Goal: Task Accomplishment & Management: Complete application form

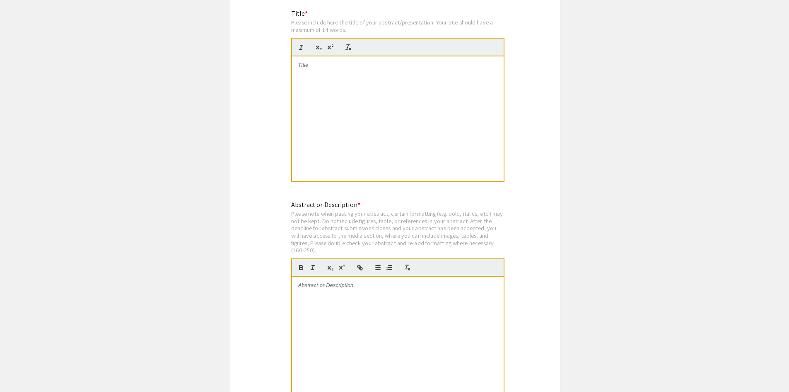
scroll to position [1575, 0]
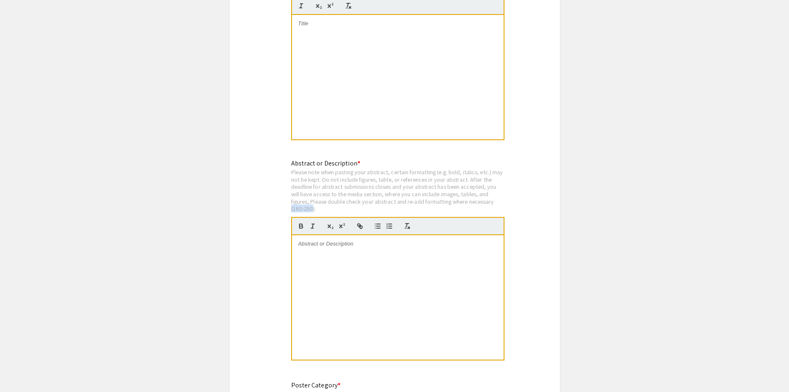
drag, startPoint x: 312, startPoint y: 202, endPoint x: 291, endPoint y: 199, distance: 20.9
click at [291, 199] on div "Please note when pasting your abstract, certain formatting (e.g. bold, italics,…" at bounding box center [397, 190] width 213 height 44
click at [323, 169] on div "Please note when pasting your abstract, certain formatting (e.g. bold, italics,…" at bounding box center [397, 190] width 213 height 44
click at [428, 62] on div at bounding box center [398, 77] width 212 height 124
click at [322, 271] on div at bounding box center [398, 297] width 212 height 124
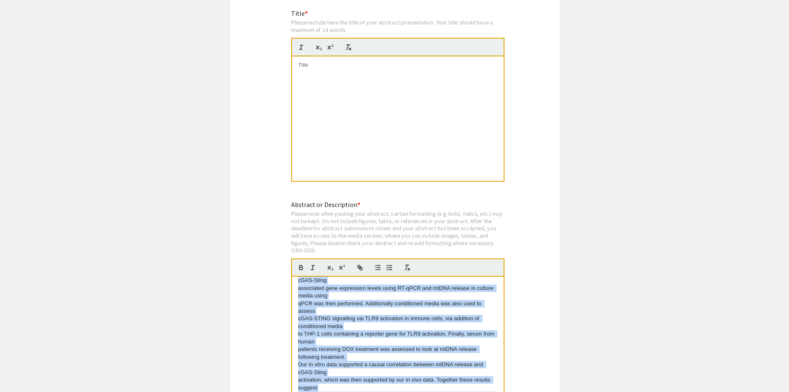
scroll to position [115, 0]
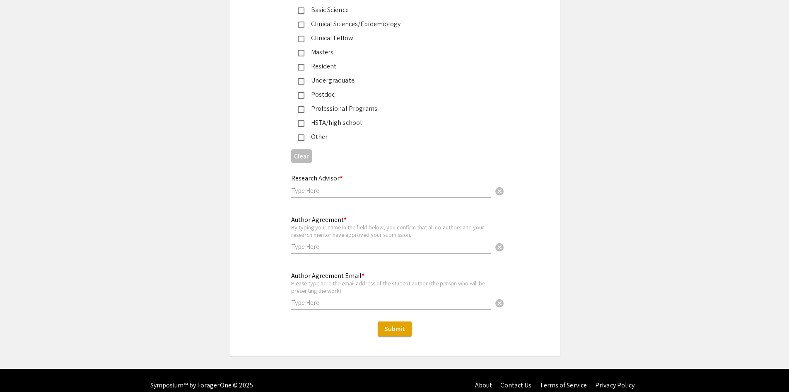
drag, startPoint x: 296, startPoint y: 272, endPoint x: 491, endPoint y: 92, distance: 265.4
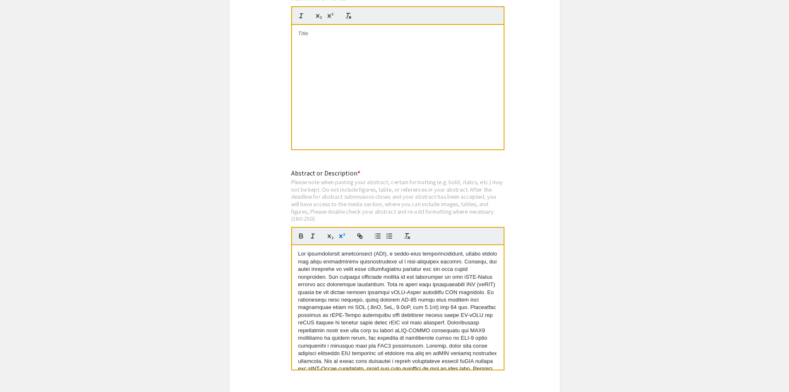
scroll to position [1564, 0]
click at [444, 188] on div "Please note when pasting your abstract, certain formatting (e.g. bold, italics,…" at bounding box center [397, 201] width 213 height 44
click at [405, 204] on div "Please note when pasting your abstract, certain formatting (e.g. bold, italics,…" at bounding box center [397, 201] width 213 height 44
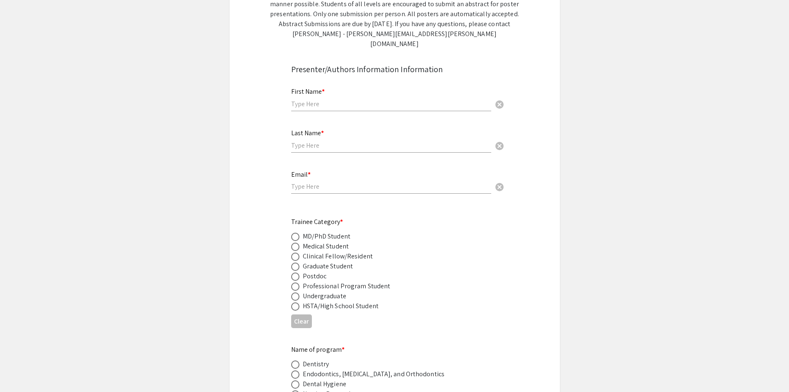
scroll to position [0, 0]
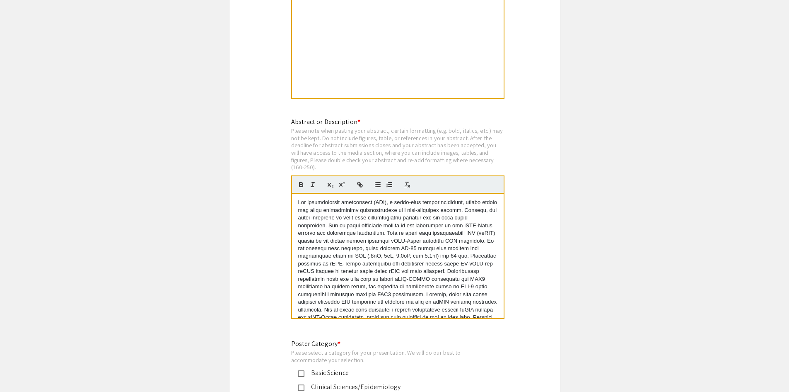
scroll to position [31, 0]
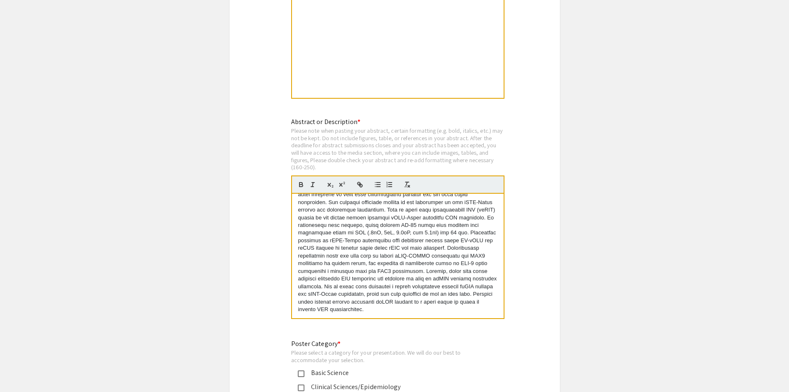
click at [438, 301] on p at bounding box center [397, 244] width 199 height 138
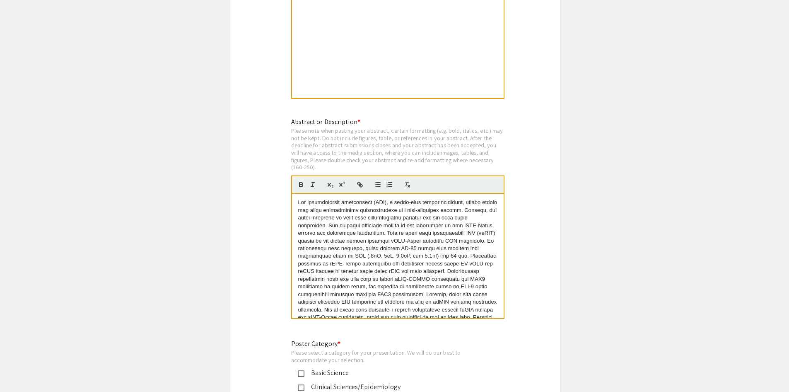
drag, startPoint x: 341, startPoint y: 306, endPoint x: 285, endPoint y: 170, distance: 147.0
click at [285, 170] on div "Abstract or Description * Please note when pasting your abstract, certain forma…" at bounding box center [395, 223] width 220 height 213
copy p "Lor ipsumdolorsit ametconsect (ADI), e seddo-eius temporincididunt, utlabo etdo…"
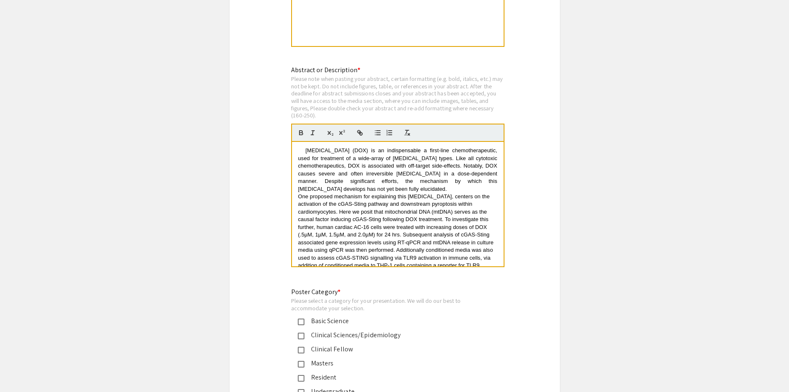
scroll to position [1616, 0]
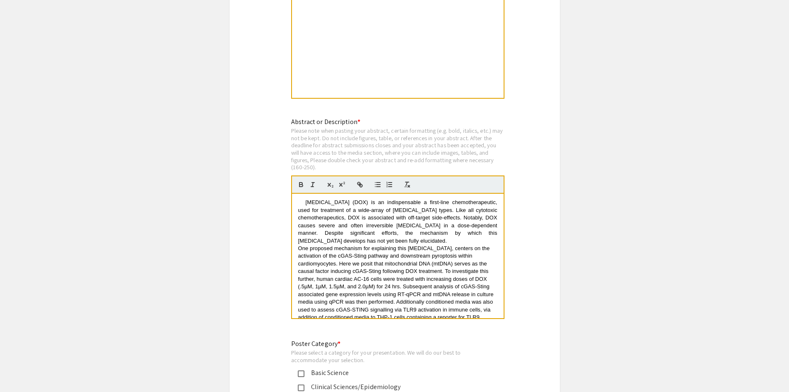
click at [386, 90] on div "Title * Please include here the title of your abstract/presentation. Your title…" at bounding box center [397, 17] width 213 height 183
click at [387, 77] on div at bounding box center [398, 35] width 212 height 124
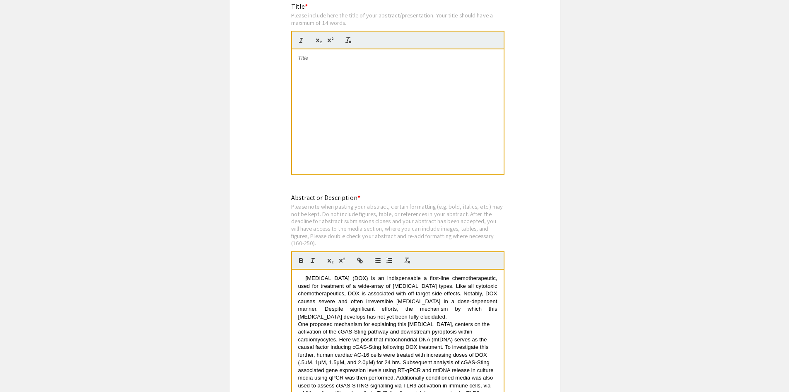
scroll to position [1492, 0]
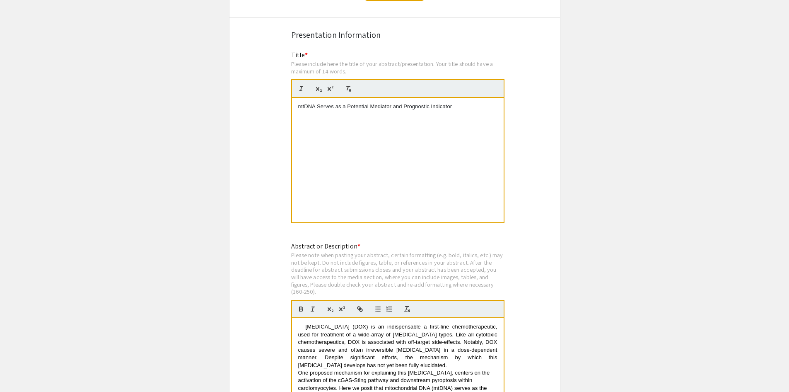
click at [419, 110] on div "mtDNA Serves as a Potential Mediator and Prognostic Indicator" at bounding box center [398, 160] width 212 height 124
click at [459, 103] on p "mtDNA Serves as a Potentostic Indicator" at bounding box center [397, 106] width 199 height 7
drag, startPoint x: 459, startPoint y: 96, endPoint x: 201, endPoint y: 173, distance: 269.7
click at [350, 103] on p "Elucidating a Role For Mitochondrial DNA (mtDNA) a" at bounding box center [397, 106] width 199 height 7
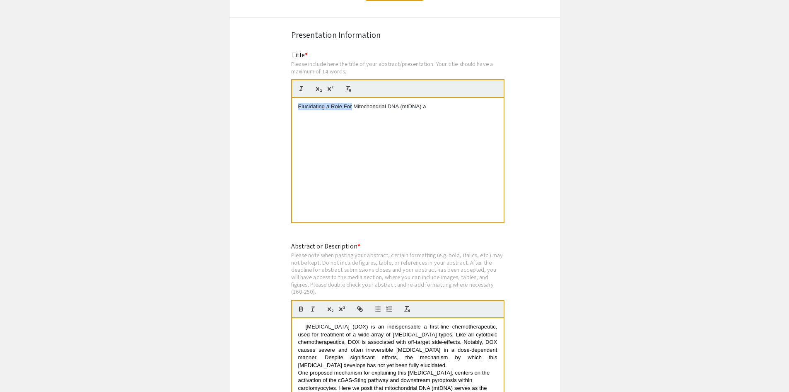
drag, startPoint x: 352, startPoint y: 99, endPoint x: 278, endPoint y: 100, distance: 73.8
click at [402, 98] on div "Targeting Mitochondrial DNA (mtDNA) a" at bounding box center [398, 160] width 212 height 124
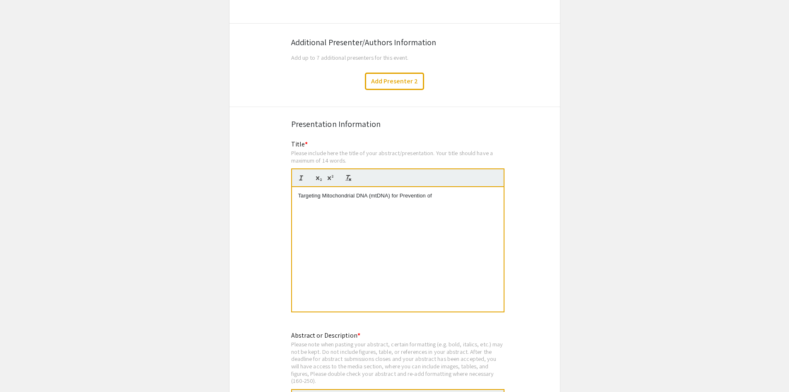
scroll to position [1326, 0]
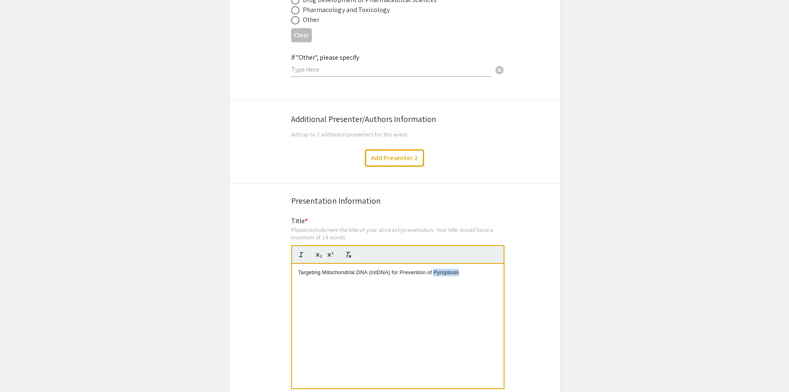
drag, startPoint x: 440, startPoint y: 264, endPoint x: 442, endPoint y: 280, distance: 15.5
click at [442, 280] on div "Targeting Mitochondrial DNA (mtDNA) for Prevention of Pyroptosis" at bounding box center [398, 326] width 212 height 124
click at [461, 269] on p "Targeting Mitochondrial DNA (mtDNA) for Prevention of Pyroptosis" at bounding box center [397, 272] width 199 height 7
drag, startPoint x: 470, startPoint y: 259, endPoint x: 432, endPoint y: 265, distance: 38.6
click at [432, 269] on p "Targeting Mitochondrial DNA (mtDNA) for Prevention of Pyroptosis in" at bounding box center [397, 272] width 199 height 7
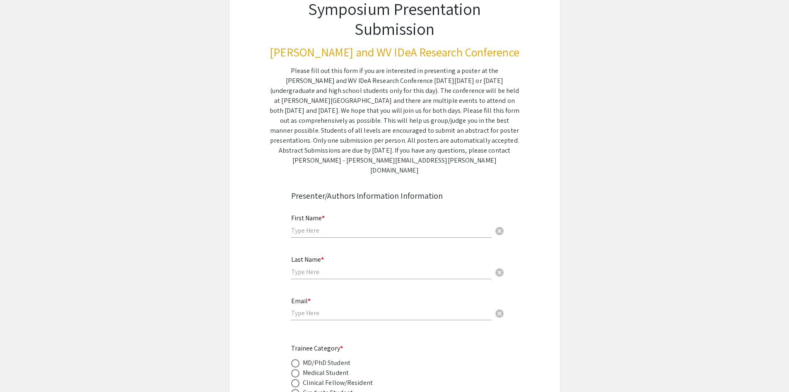
scroll to position [124, 0]
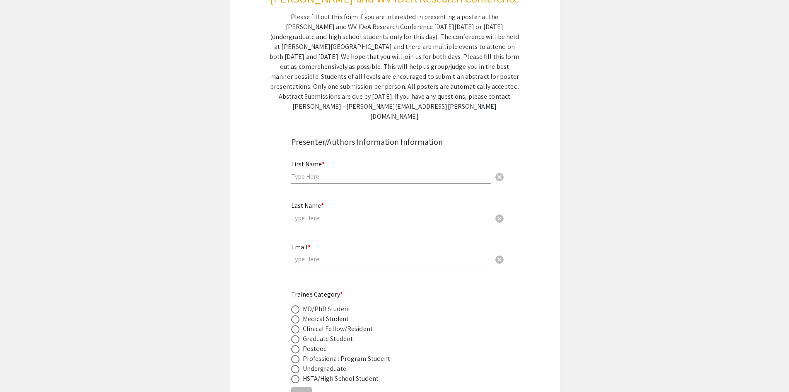
click at [314, 171] on div "First Name * cancel" at bounding box center [391, 167] width 200 height 31
type input "[PERSON_NAME]"
click at [329, 213] on input "text" at bounding box center [391, 217] width 200 height 9
type input "[PERSON_NAME]"
drag, startPoint x: 329, startPoint y: 238, endPoint x: 326, endPoint y: 243, distance: 6.3
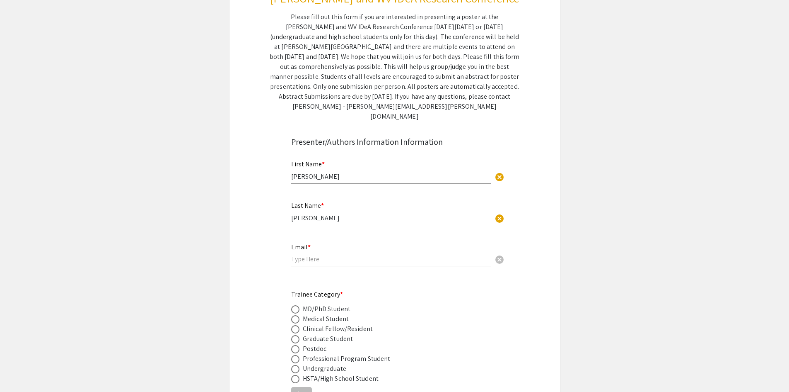
drag, startPoint x: 326, startPoint y: 243, endPoint x: 317, endPoint y: 247, distance: 9.3
click at [317, 254] on input "email" at bounding box center [391, 258] width 200 height 9
type input "[EMAIL_ADDRESS][DOMAIN_NAME]"
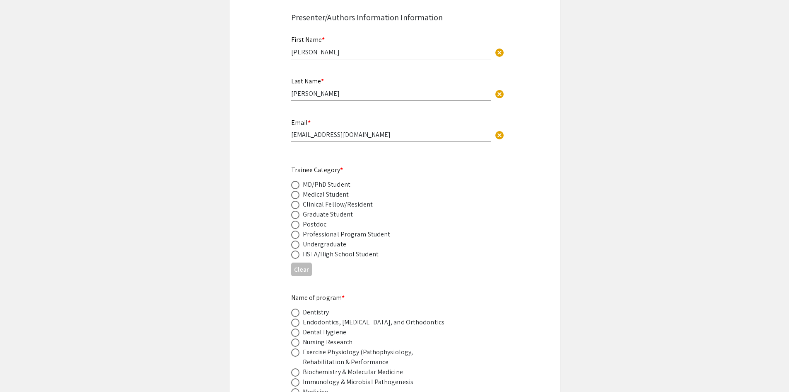
click at [291, 240] on span at bounding box center [295, 244] width 8 height 8
click at [291, 240] on input "radio" at bounding box center [295, 244] width 8 height 8
radio input "true"
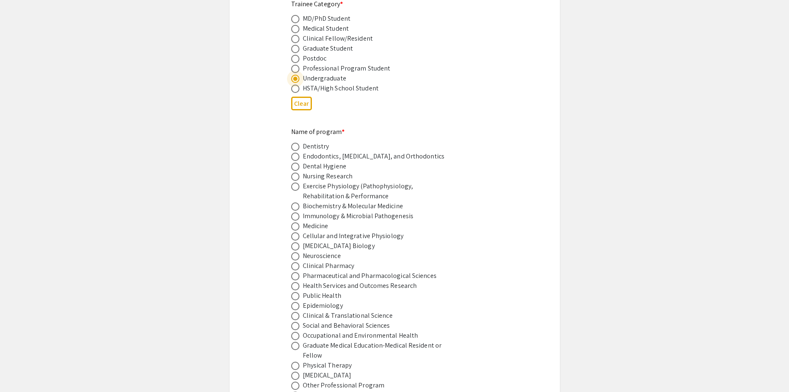
scroll to position [497, 0]
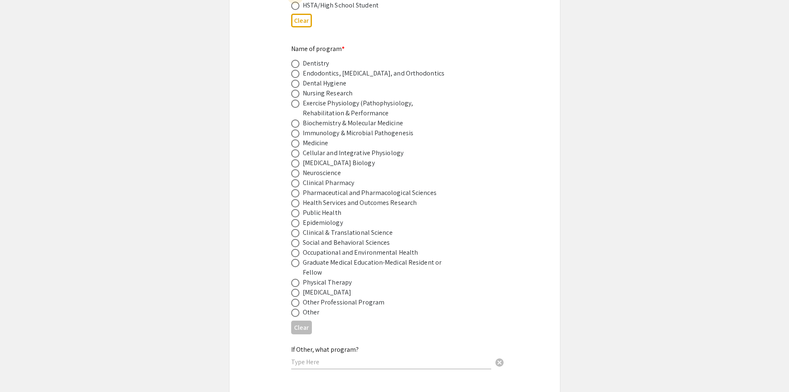
click at [292, 129] on span at bounding box center [295, 133] width 8 height 8
click at [292, 129] on input "radio" at bounding box center [295, 133] width 8 height 8
radio input "true"
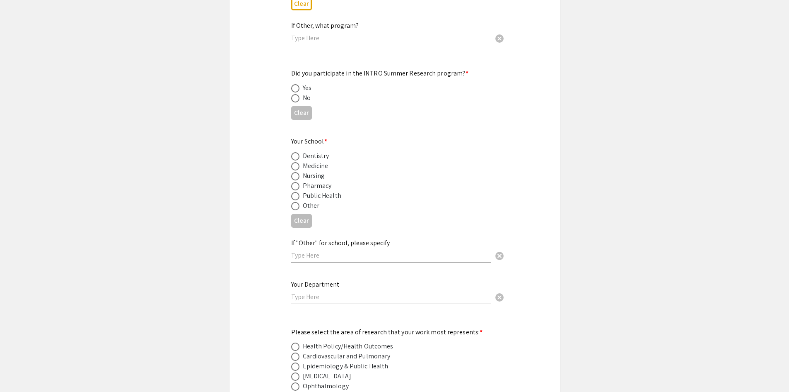
scroll to position [829, 0]
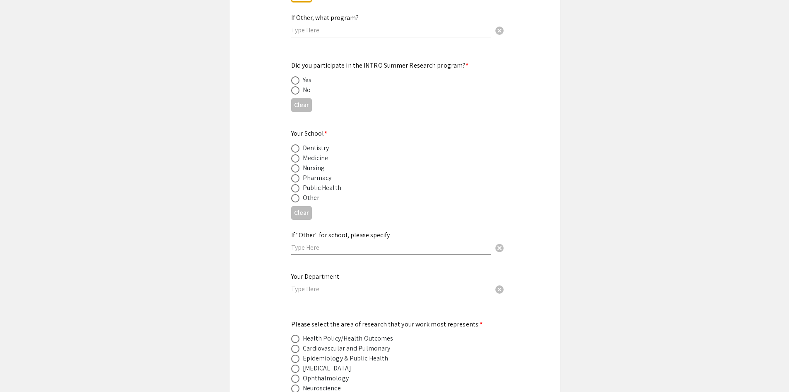
click at [295, 86] on span at bounding box center [295, 90] width 8 height 8
click at [295, 86] on input "radio" at bounding box center [295, 90] width 8 height 8
radio input "true"
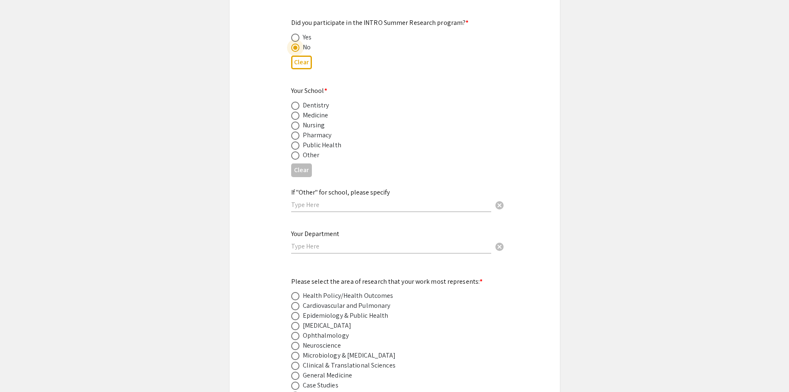
scroll to position [912, 0]
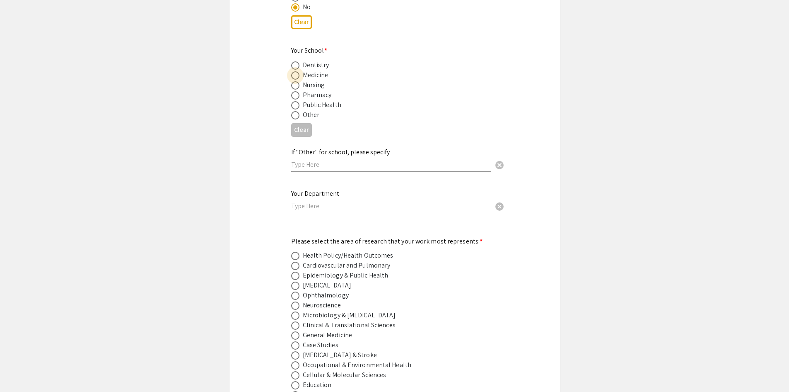
click at [295, 71] on span at bounding box center [295, 75] width 8 height 8
click at [295, 71] on input "radio" at bounding box center [295, 75] width 8 height 8
radio input "true"
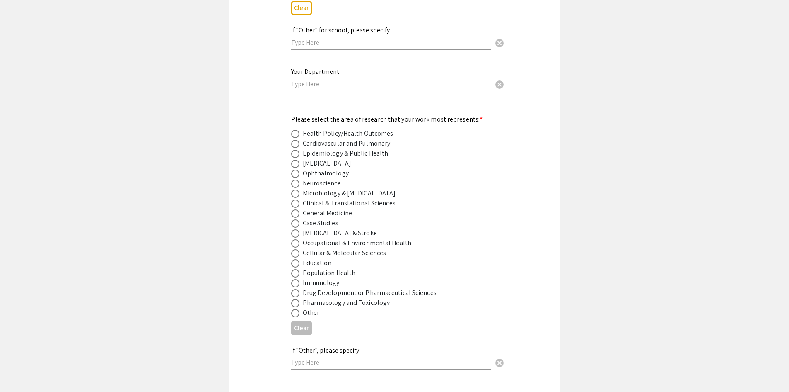
scroll to position [1036, 0]
click at [314, 77] on input "text" at bounding box center [391, 81] width 200 height 9
type input "Immunology and"
drag, startPoint x: 344, startPoint y: 69, endPoint x: 239, endPoint y: 68, distance: 105.7
click at [240, 68] on div "Symposium Presentation Submission [PERSON_NAME] and WV IDeA Research Conference…" at bounding box center [394, 156] width 331 height 2286
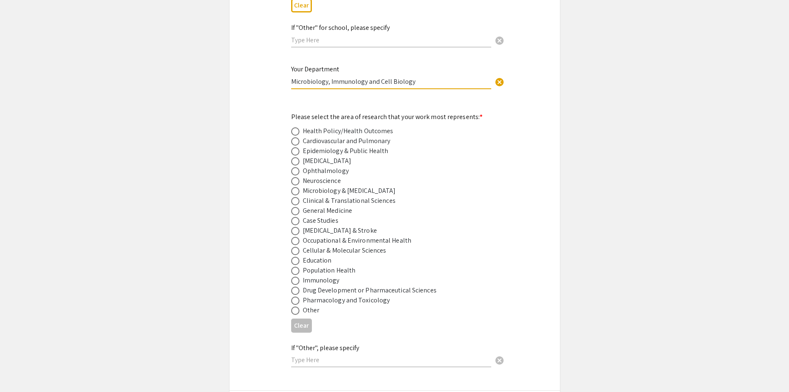
type input "Microbiology, Immunology and Cell Biology"
click at [670, 46] on app-submissions "Symposium Presentation Submission [PERSON_NAME] and WV IDeA Research Conference…" at bounding box center [394, 156] width 789 height 2286
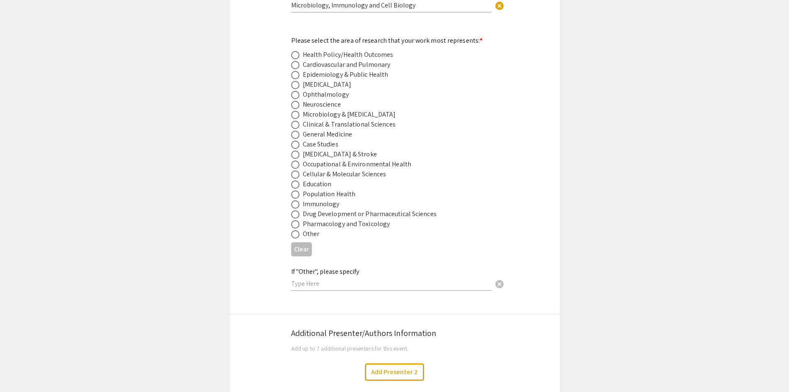
scroll to position [1119, 0]
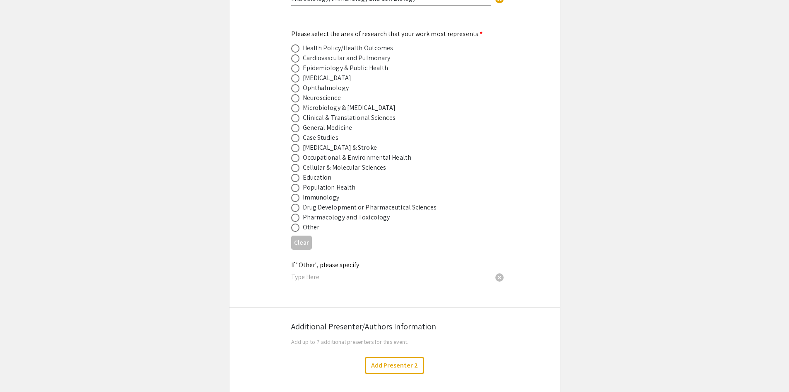
click at [289, 206] on div "Symposium Presentation Submission [PERSON_NAME] and WV IDeA Research Conference…" at bounding box center [394, 73] width 331 height 2286
click at [297, 213] on span at bounding box center [295, 217] width 8 height 8
click at [297, 213] on input "radio" at bounding box center [295, 217] width 8 height 8
radio input "true"
click at [258, 185] on div "Symposium Presentation Submission [PERSON_NAME] and WV IDeA Research Conference…" at bounding box center [394, 73] width 331 height 2286
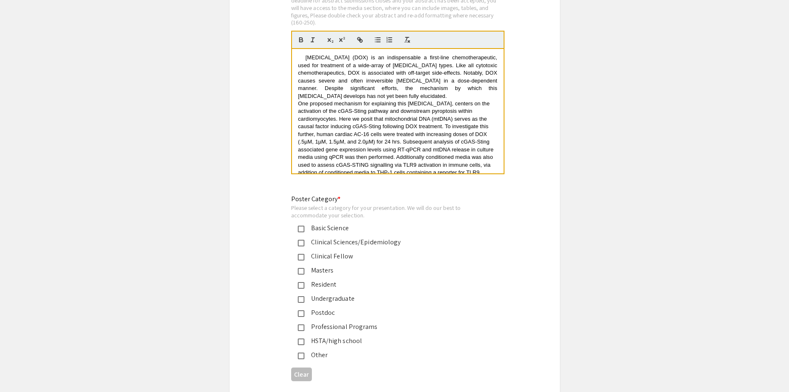
scroll to position [1865, 0]
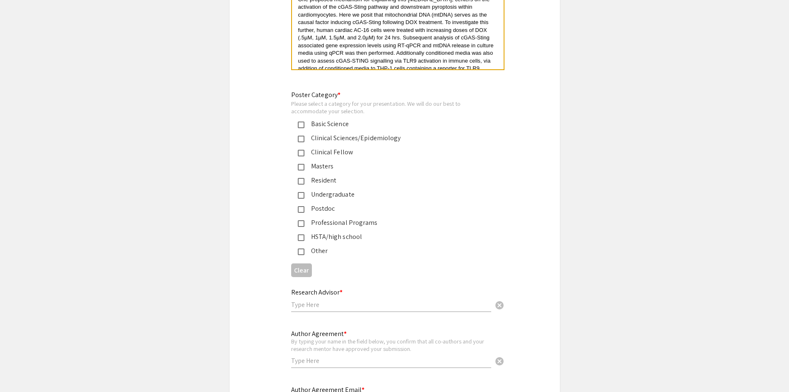
click at [300, 121] on mat-pseudo-checkbox at bounding box center [301, 124] width 7 height 7
click at [299, 192] on mat-pseudo-checkbox at bounding box center [301, 195] width 7 height 7
click at [301, 121] on mat-pseudo-checkbox at bounding box center [301, 124] width 7 height 7
click at [339, 100] on div "Please select a category for your presentation. We will do our best to accommod…" at bounding box center [388, 107] width 194 height 15
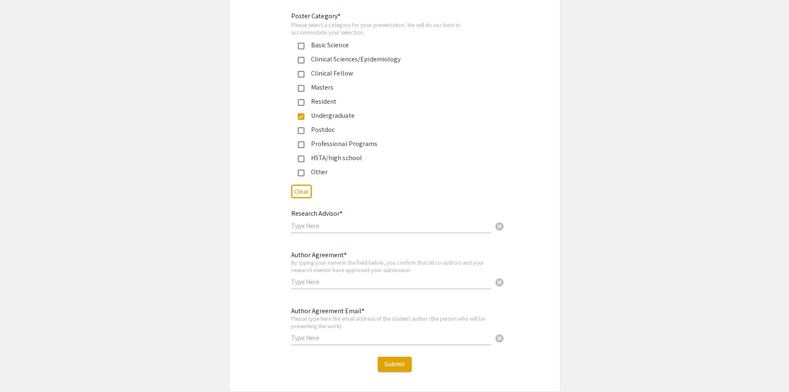
scroll to position [1948, 0]
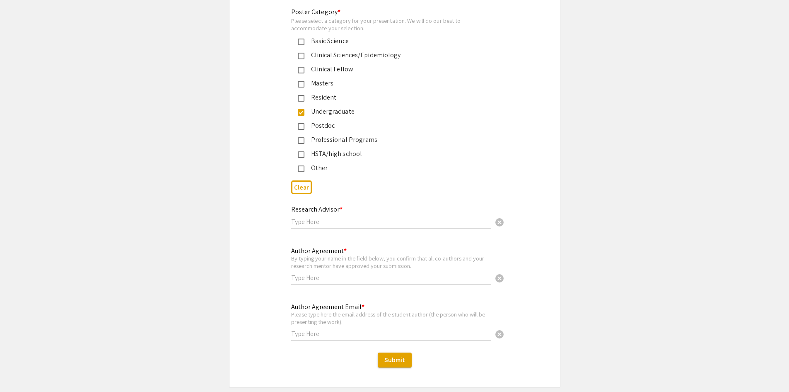
click at [385, 217] on input "text" at bounding box center [391, 221] width 200 height 9
click at [393, 273] on input "text" at bounding box center [391, 277] width 200 height 9
type input "[PERSON_NAME]"
click at [364, 329] on input "text" at bounding box center [391, 333] width 200 height 9
type input "[EMAIL_ADDRESS][DOMAIN_NAME]"
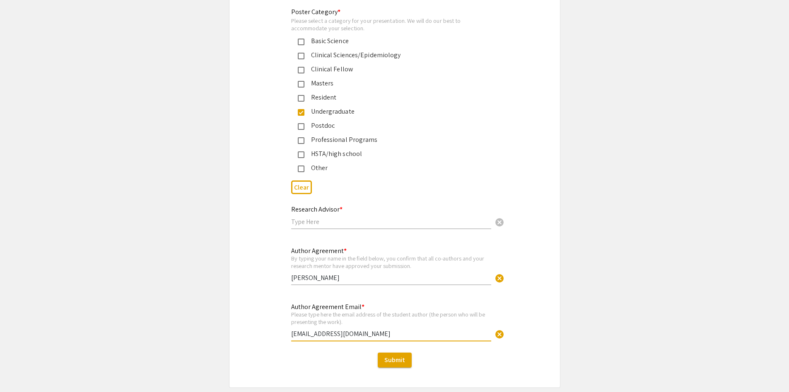
click at [338, 217] on input "text" at bounding box center [391, 221] width 200 height 9
click at [321, 217] on input "text" at bounding box center [391, 221] width 200 height 9
paste input "Venkatesh"
paste input "[PERSON_NAME]"
type input "[PERSON_NAME]"
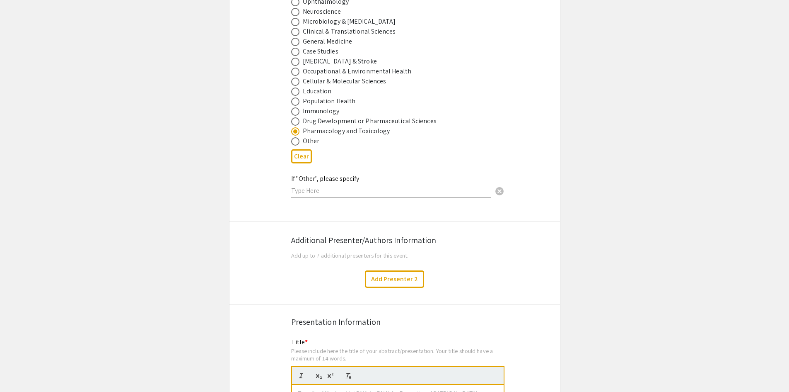
scroll to position [1202, 0]
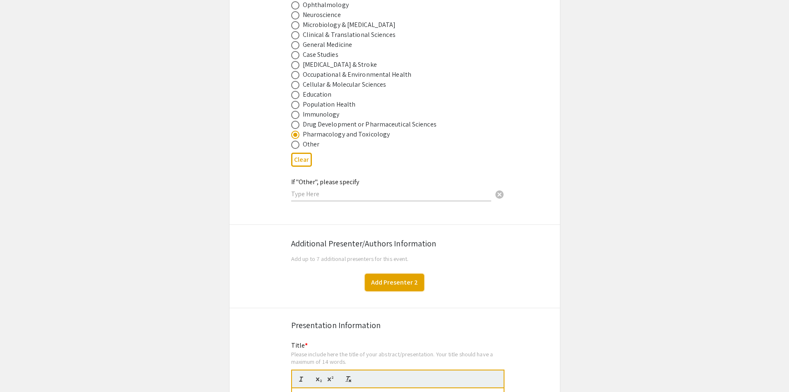
click at [402, 277] on button "Add Presenter 2" at bounding box center [394, 281] width 59 height 17
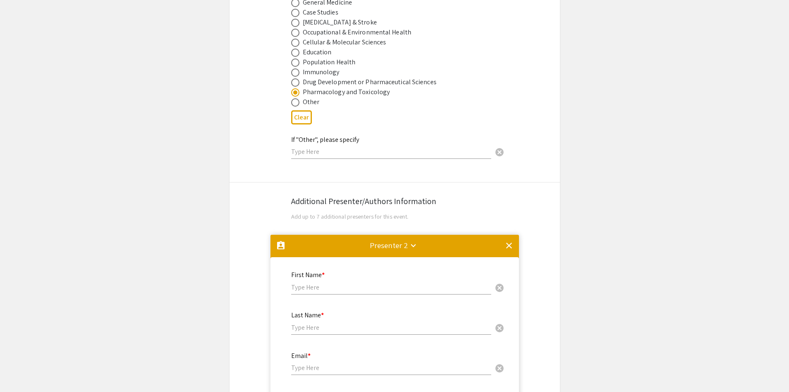
scroll to position [1220, 0]
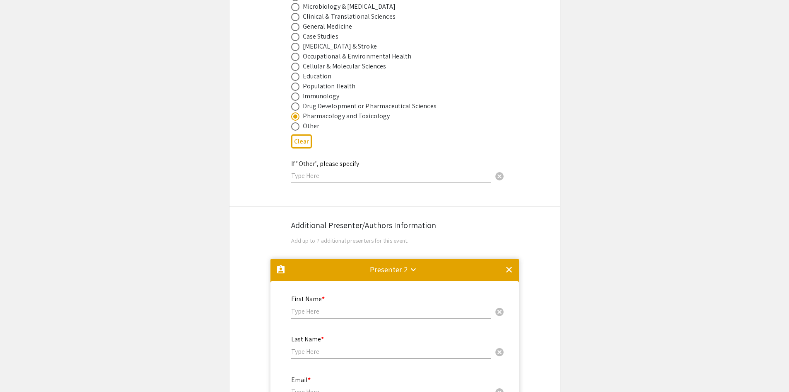
click at [506, 264] on mat-icon "clear" at bounding box center [509, 269] width 10 height 10
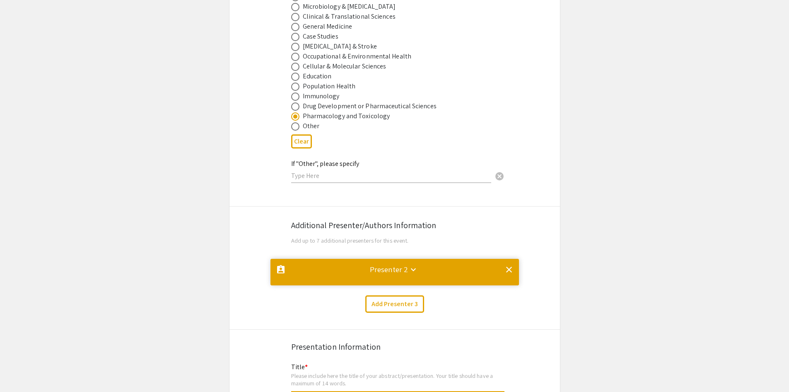
scroll to position [0, 0]
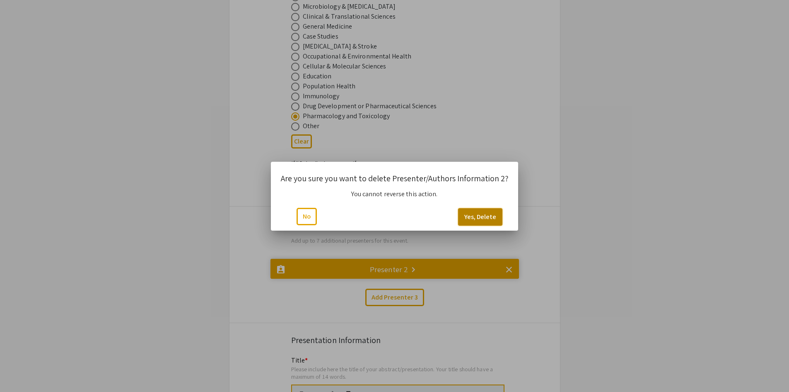
click at [466, 218] on button "Yes, Delete" at bounding box center [480, 216] width 44 height 17
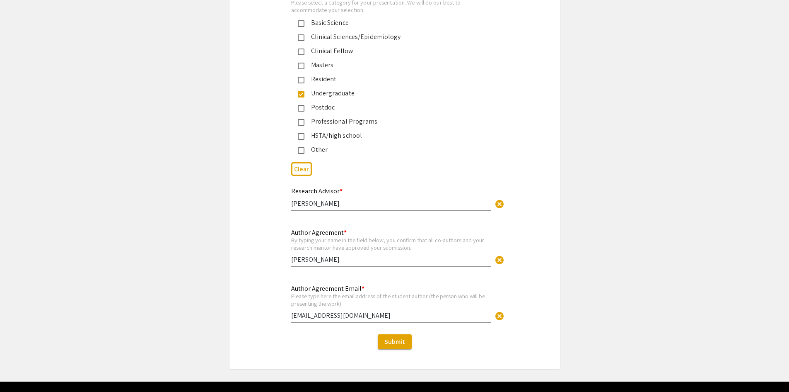
scroll to position [1979, 0]
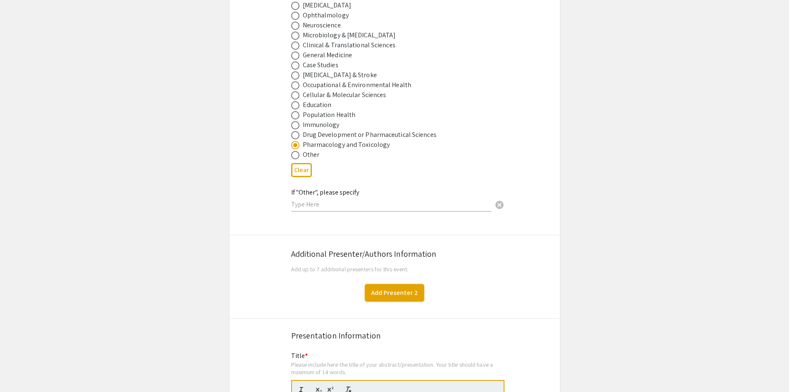
click at [400, 287] on button "Add Presenter 2" at bounding box center [394, 292] width 59 height 17
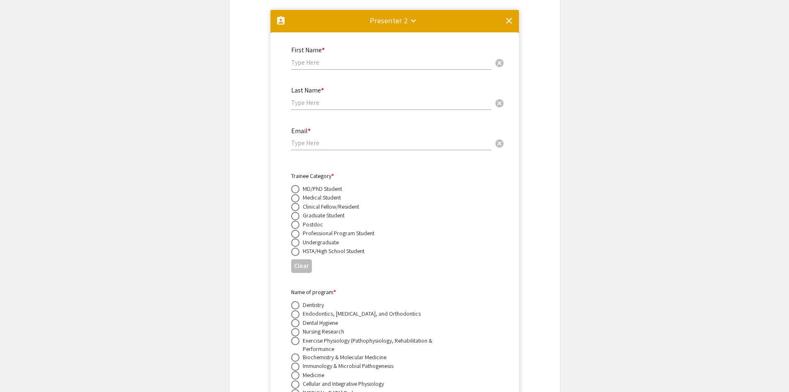
click at [334, 58] on input "text" at bounding box center [391, 62] width 200 height 9
type input "[PERSON_NAME]"
click at [322, 138] on input "email" at bounding box center [391, 142] width 200 height 9
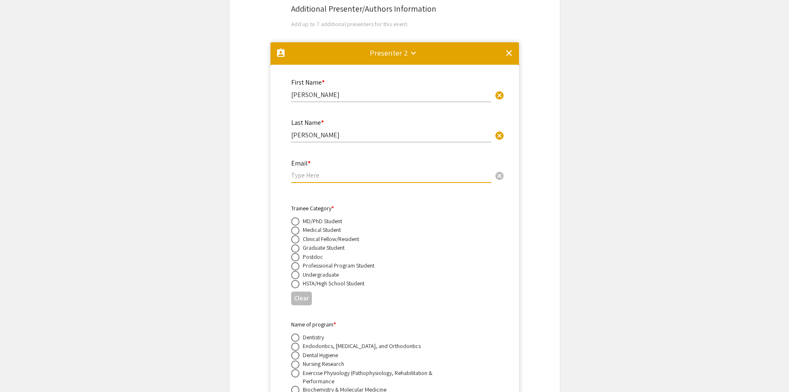
scroll to position [1386, 0]
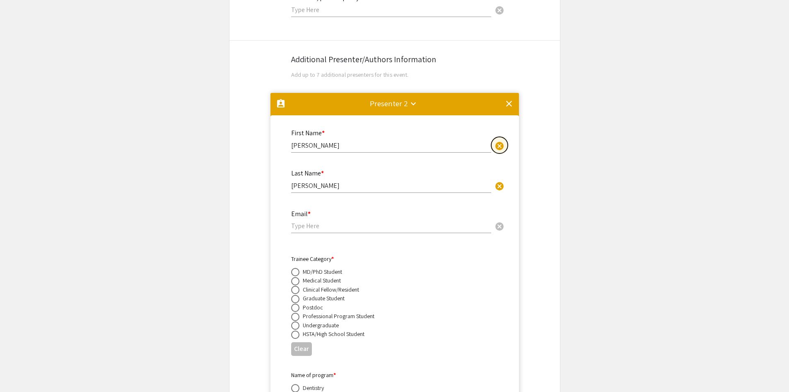
click at [506, 137] on button "cancel" at bounding box center [499, 145] width 17 height 17
click at [503, 177] on button "cancel" at bounding box center [499, 185] width 17 height 17
click at [508, 93] on mat-divider at bounding box center [395, 106] width 249 height 27
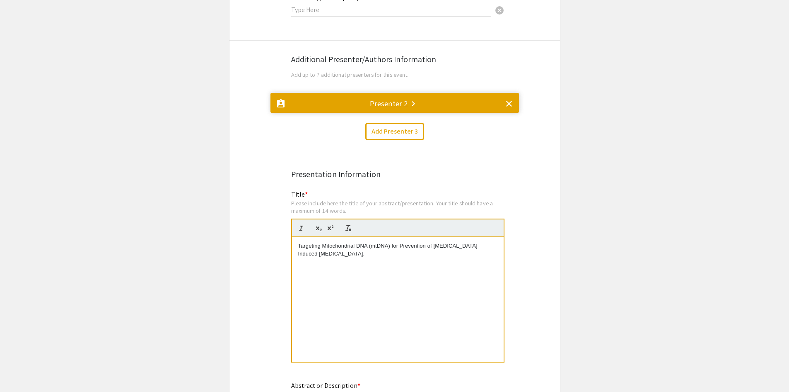
click at [404, 99] on mat-divider at bounding box center [395, 106] width 249 height 27
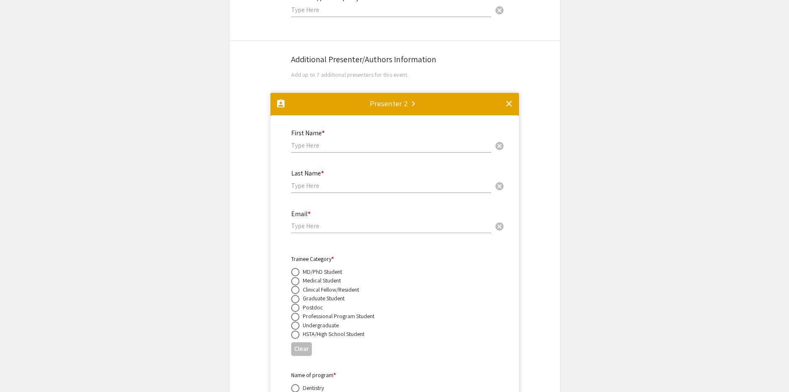
scroll to position [1469, 0]
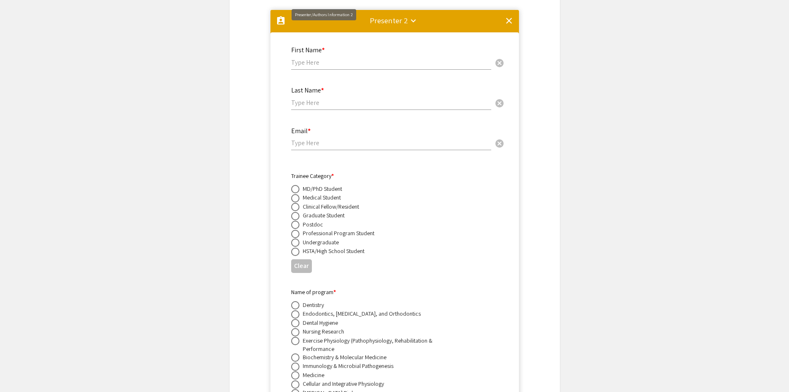
click at [284, 10] on mat-divider at bounding box center [395, 23] width 249 height 27
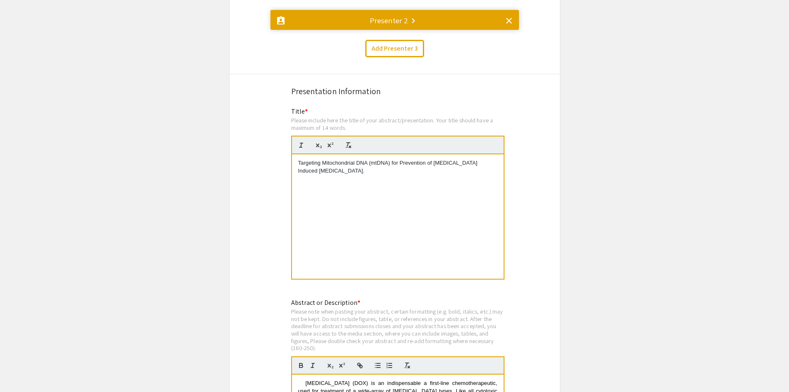
click at [391, 15] on div "Presenter 2 keyboard_arrow_right" at bounding box center [389, 21] width 39 height 12
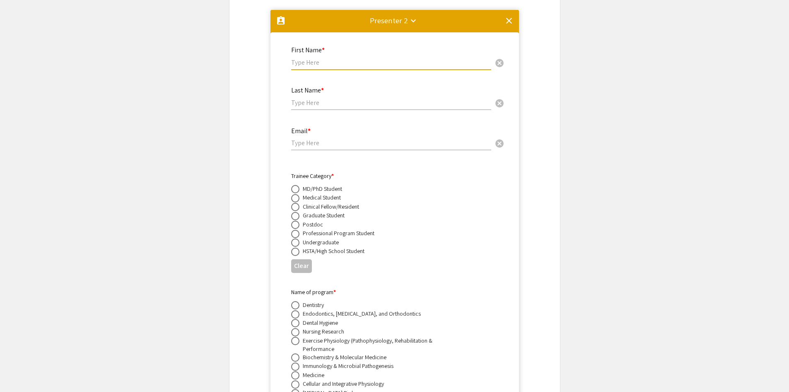
click at [362, 58] on input "text" at bounding box center [391, 62] width 200 height 9
type input "[PERSON_NAME]"
click at [324, 138] on input "email" at bounding box center [391, 142] width 200 height 9
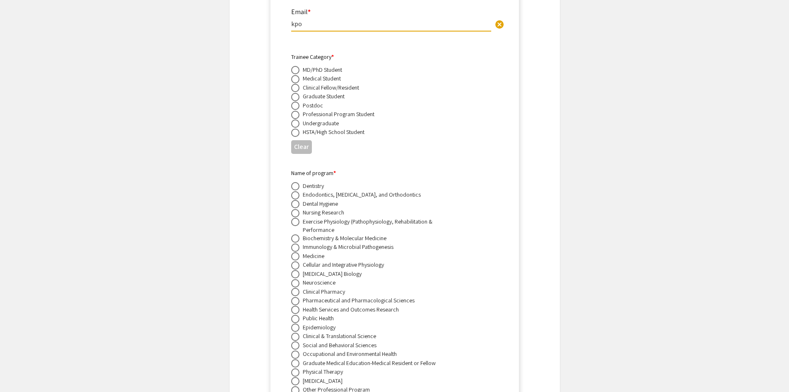
scroll to position [1551, 0]
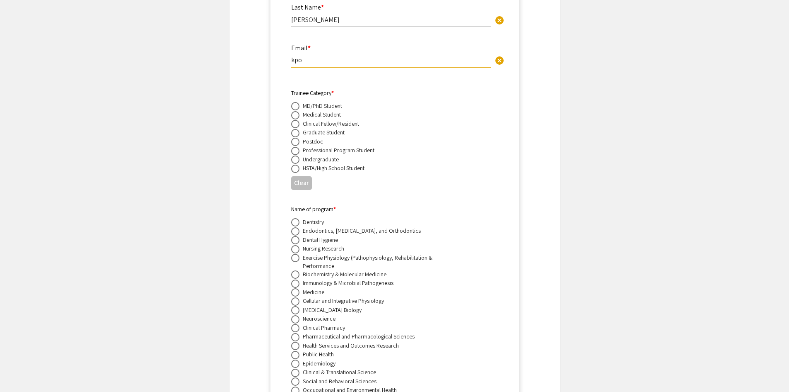
type input "kpo"
click at [293, 102] on span at bounding box center [295, 106] width 8 height 8
click at [293, 102] on input "radio" at bounding box center [295, 106] width 8 height 8
radio input "true"
drag, startPoint x: 309, startPoint y: 53, endPoint x: 287, endPoint y: 51, distance: 22.1
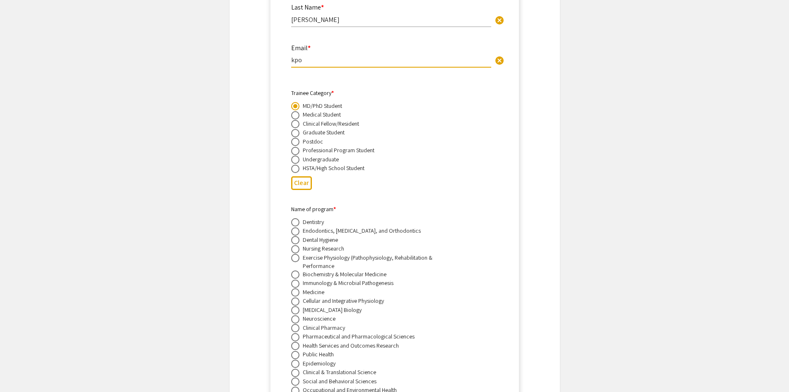
click at [287, 51] on div "Email * kpo cancel This field is required." at bounding box center [395, 60] width 220 height 34
paste input "[EMAIL_ADDRESS][DOMAIN_NAME]"
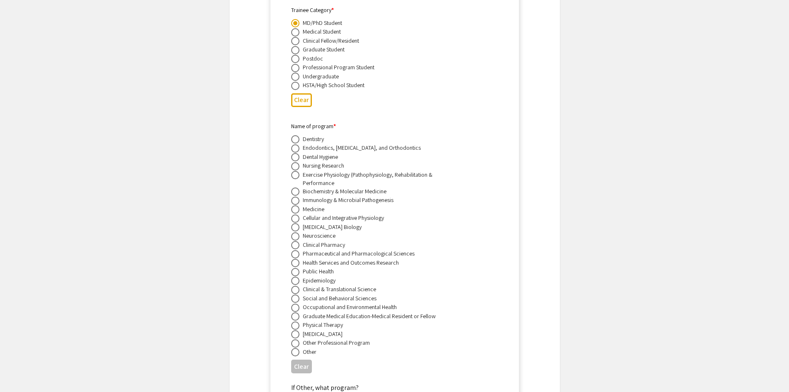
scroll to position [1676, 0]
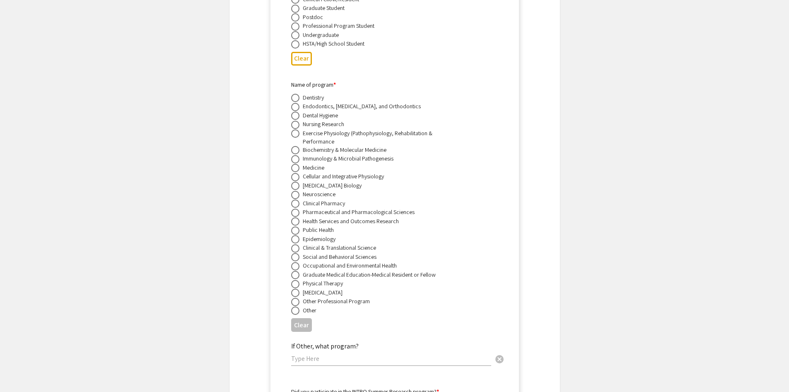
type input "[EMAIL_ADDRESS][DOMAIN_NAME]"
click at [297, 208] on span at bounding box center [295, 212] width 8 height 8
click at [297, 208] on input "radio" at bounding box center [295, 212] width 8 height 8
radio input "true"
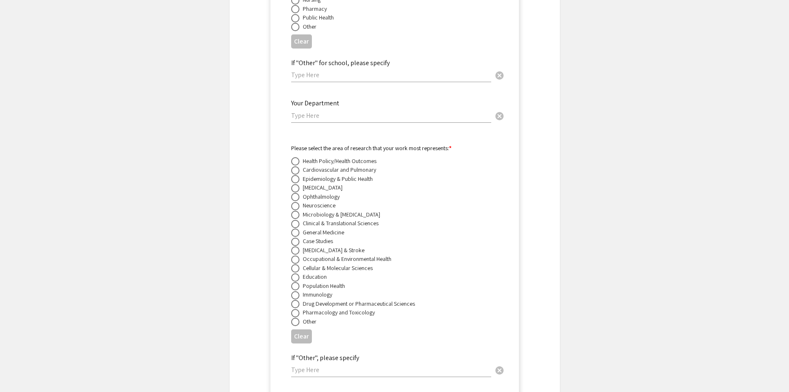
scroll to position [2173, 0]
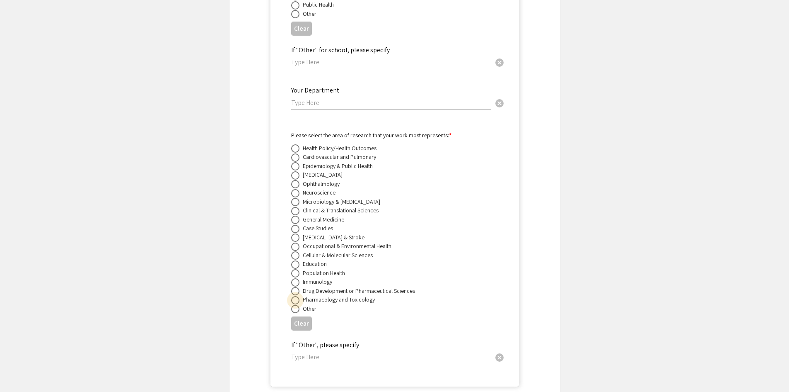
click at [298, 296] on span at bounding box center [295, 300] width 8 height 8
click at [298, 296] on input "radio" at bounding box center [295, 300] width 8 height 8
radio input "true"
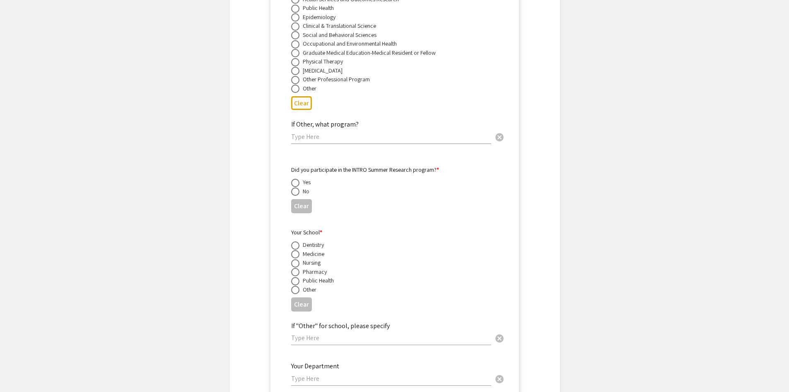
scroll to position [1883, 0]
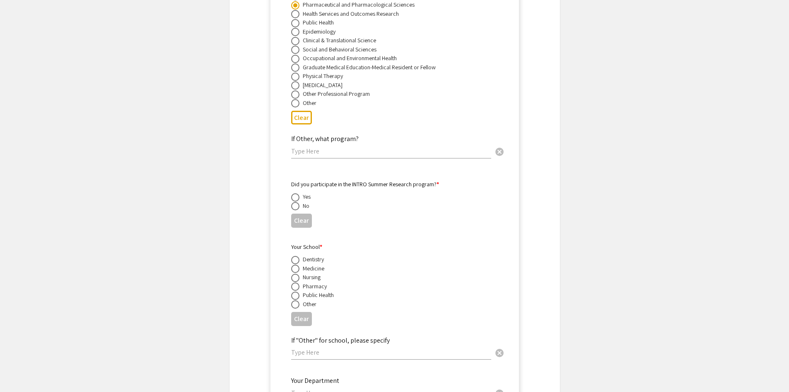
click at [296, 264] on span at bounding box center [295, 268] width 8 height 8
click at [296, 264] on input "radio" at bounding box center [295, 268] width 8 height 8
radio input "true"
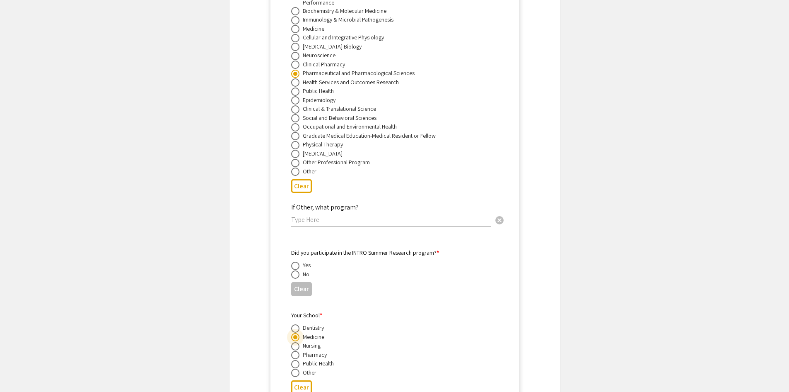
scroll to position [1800, 0]
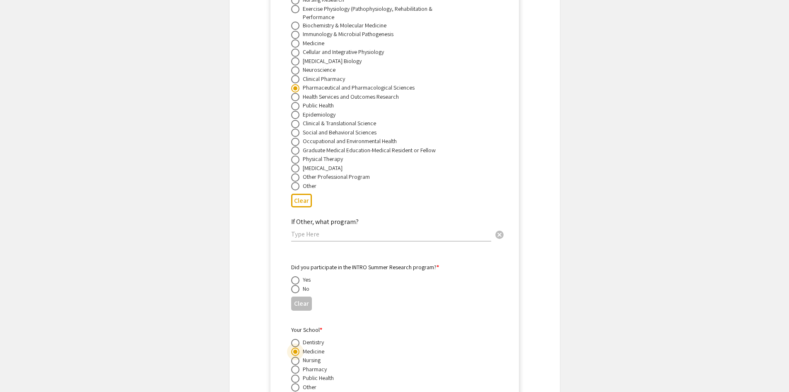
click at [294, 285] on span at bounding box center [295, 289] width 8 height 8
click at [294, 285] on input "radio" at bounding box center [295, 289] width 8 height 8
radio input "true"
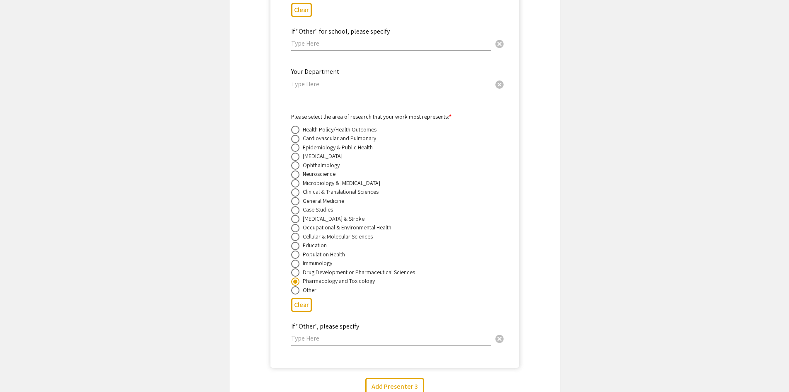
scroll to position [2256, 0]
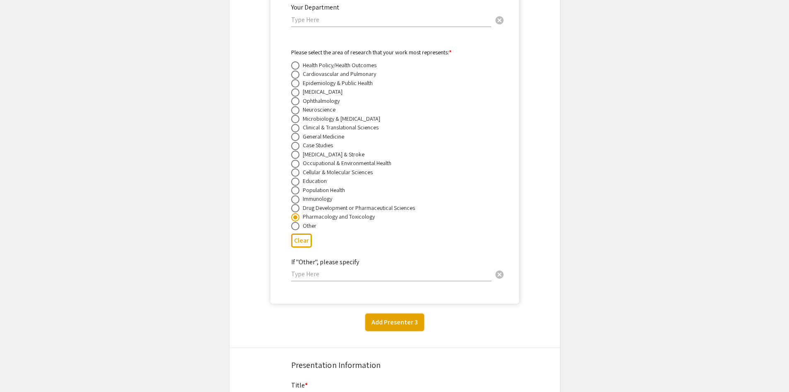
click at [390, 313] on button "Add Presenter 3" at bounding box center [394, 321] width 59 height 17
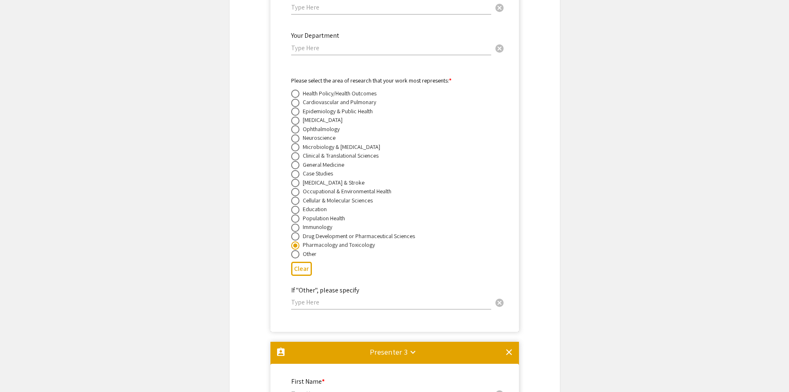
scroll to position [2393, 0]
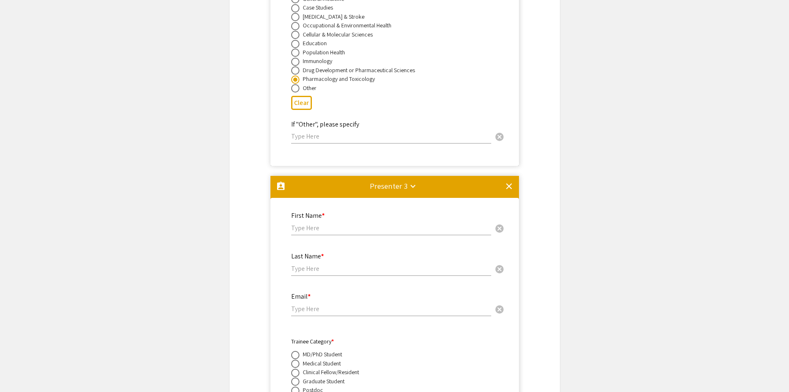
click at [364, 223] on input "text" at bounding box center [391, 227] width 200 height 9
type input "Subhanki"
click at [333, 264] on input "text" at bounding box center [391, 268] width 200 height 9
type input "Pal"
click at [303, 223] on input "Subhanki" at bounding box center [391, 227] width 200 height 9
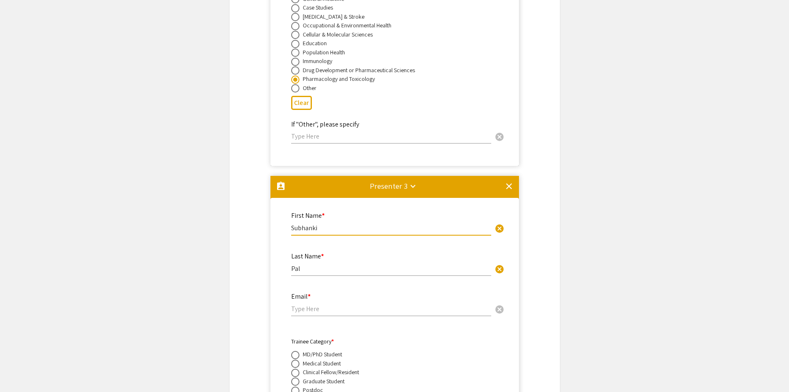
click at [305, 223] on input "Subhanki" at bounding box center [391, 227] width 200 height 9
click at [310, 223] on input "Subanki" at bounding box center [391, 227] width 200 height 9
click at [312, 223] on input "Subanki" at bounding box center [391, 227] width 200 height 9
type input "Subankhi"
click at [309, 310] on div "Email * cancel" at bounding box center [391, 304] width 200 height 40
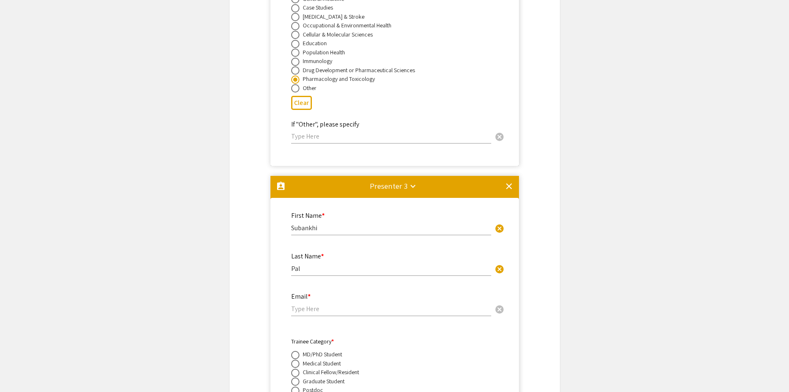
click at [308, 304] on input "email" at bounding box center [391, 308] width 200 height 9
paste input "[EMAIL_ADDRESS][DOMAIN_NAME]"
type input "[EMAIL_ADDRESS][DOMAIN_NAME]"
click at [544, 250] on mat-accordion "assignment_ind Presenter 2 keyboard_arrow_down clear First Name * [PERSON_NAME]…" at bounding box center [395, 174] width 331 height 2184
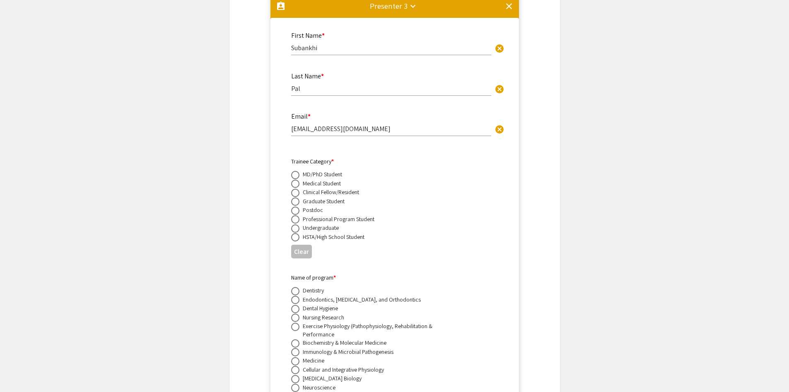
scroll to position [2601, 0]
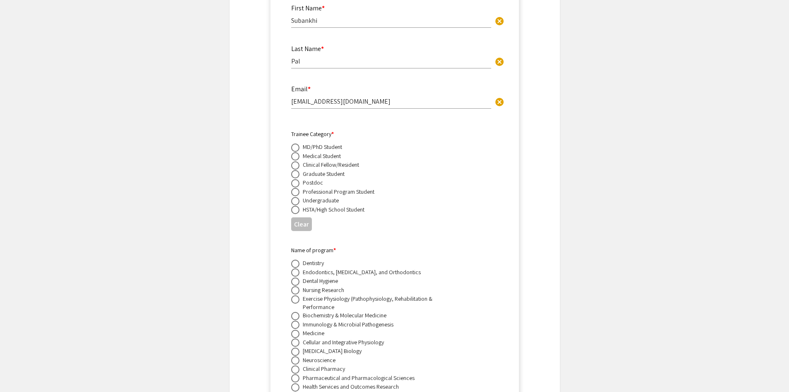
click at [298, 170] on span at bounding box center [295, 174] width 8 height 8
click at [298, 170] on input "radio" at bounding box center [295, 174] width 8 height 8
radio input "true"
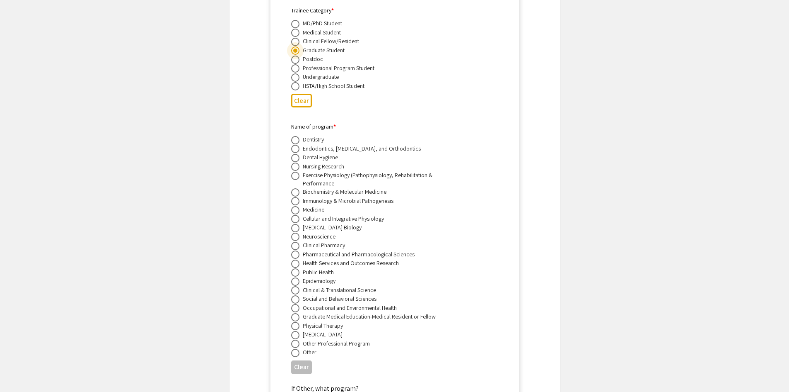
scroll to position [2725, 0]
click at [295, 249] on span at bounding box center [295, 253] width 8 height 8
click at [295, 249] on input "radio" at bounding box center [295, 253] width 8 height 8
radio input "true"
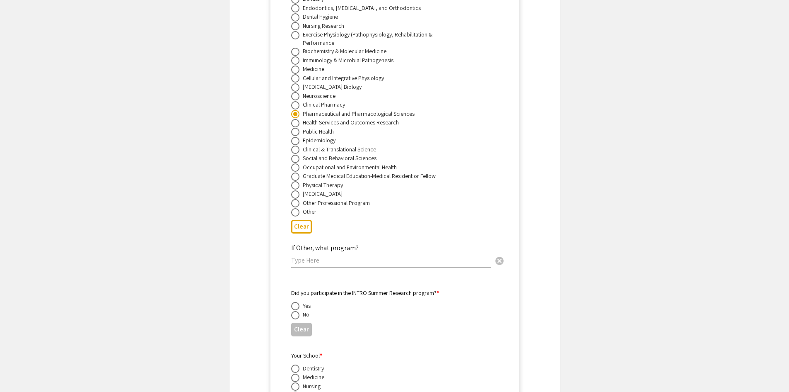
scroll to position [2973, 0]
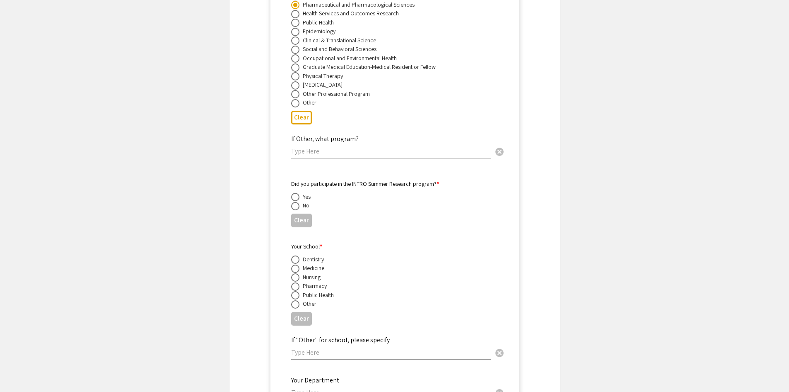
drag, startPoint x: 295, startPoint y: 184, endPoint x: 291, endPoint y: 197, distance: 13.5
click at [291, 197] on mat-radio-group "Yes No" at bounding box center [389, 201] width 196 height 18
click at [291, 202] on span at bounding box center [295, 206] width 8 height 8
click at [291, 202] on input "radio" at bounding box center [295, 206] width 8 height 8
radio input "true"
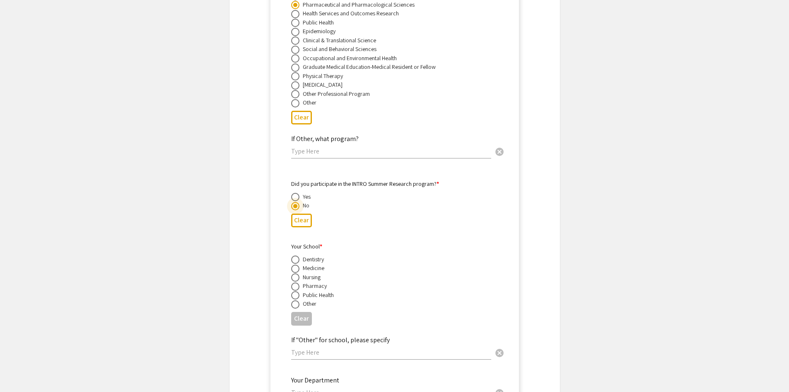
scroll to position [3098, 0]
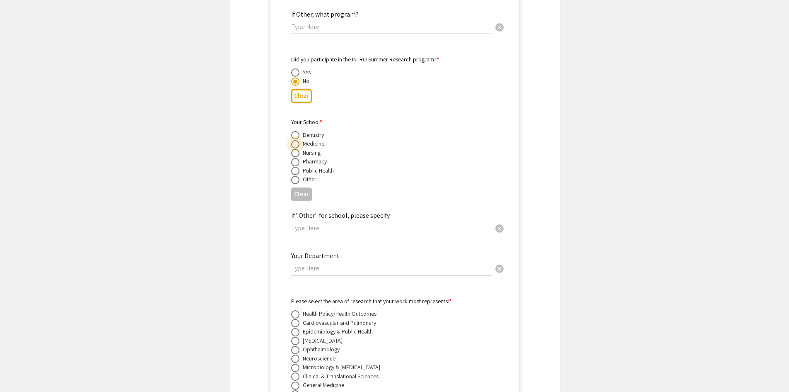
click at [292, 140] on span at bounding box center [295, 144] width 8 height 8
click at [292, 140] on input "radio" at bounding box center [295, 144] width 8 height 8
radio input "true"
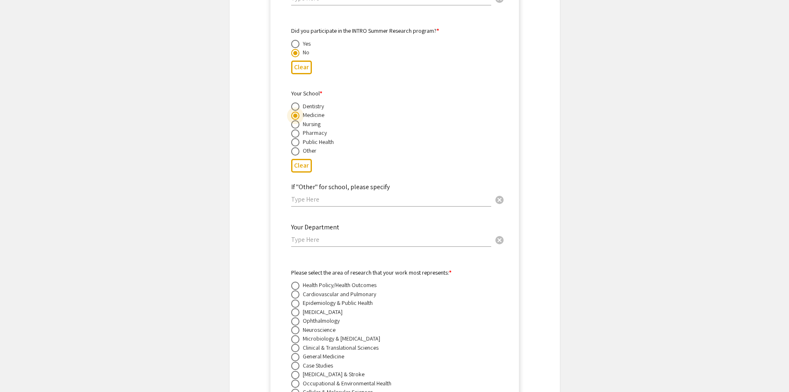
scroll to position [3222, 0]
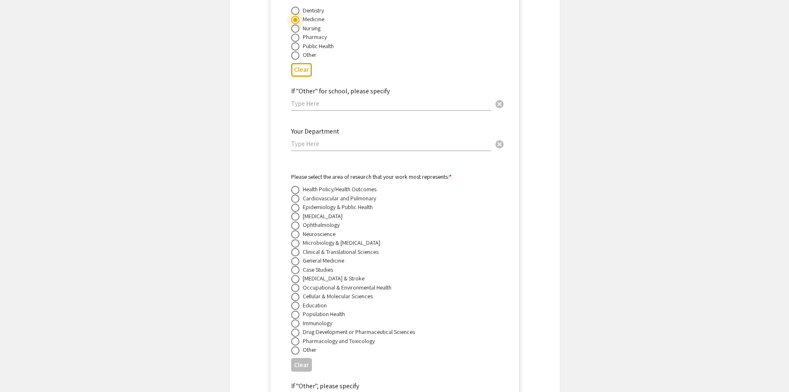
click at [292, 337] on span at bounding box center [295, 341] width 8 height 8
click at [292, 337] on input "radio" at bounding box center [295, 341] width 8 height 8
radio input "true"
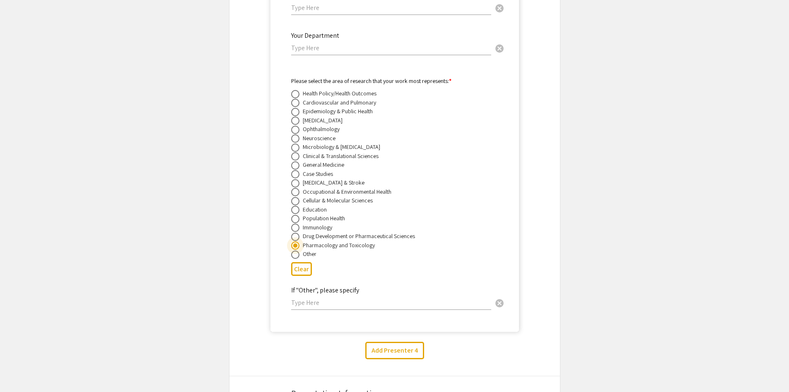
scroll to position [3305, 0]
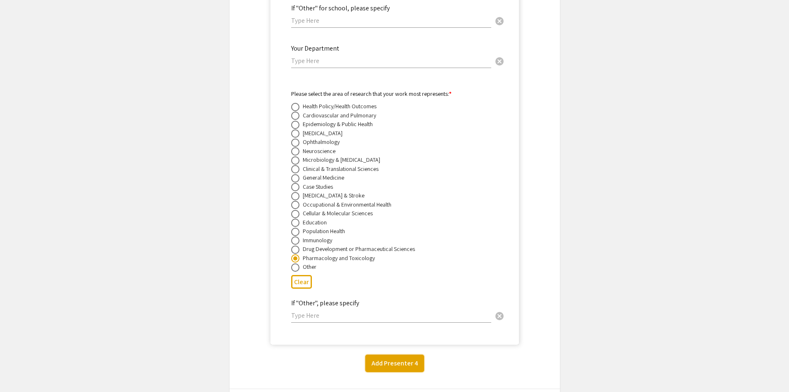
click at [387, 354] on button "Add Presenter 4" at bounding box center [394, 362] width 59 height 17
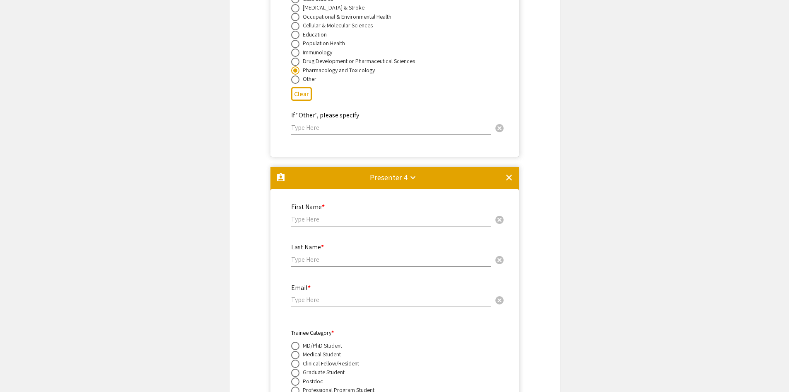
scroll to position [3484, 0]
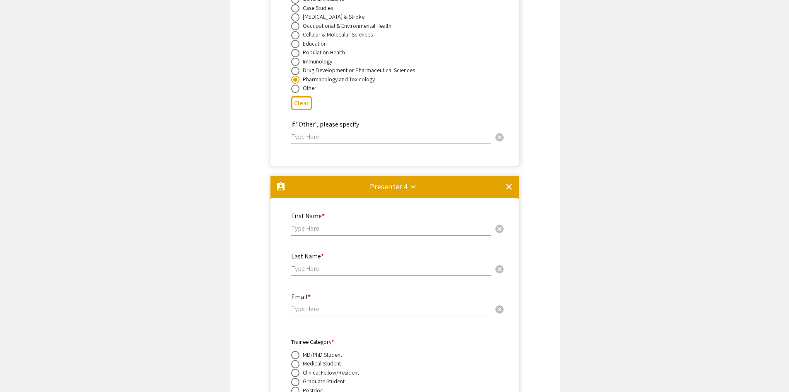
click at [353, 224] on input "text" at bounding box center [391, 228] width 200 height 9
type input "[PERSON_NAME]"
click at [338, 264] on div "Last Name * cancel" at bounding box center [391, 259] width 200 height 31
click at [337, 264] on div "Last Name * cancel" at bounding box center [391, 259] width 200 height 31
click at [337, 264] on input "text" at bounding box center [391, 268] width 200 height 9
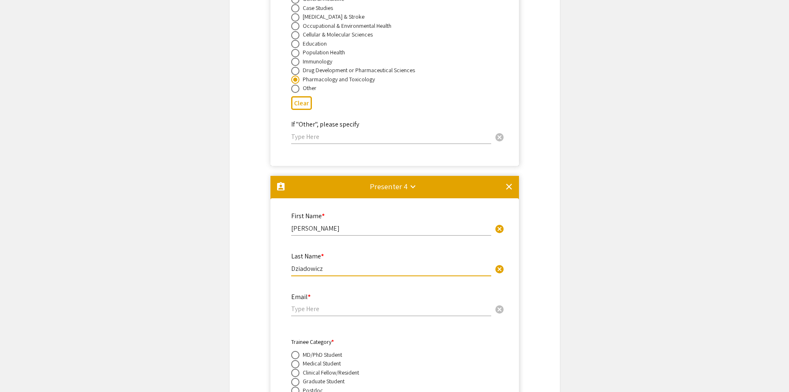
type input "Dziadowicz"
click at [371, 304] on input "email" at bounding box center [391, 308] width 200 height 9
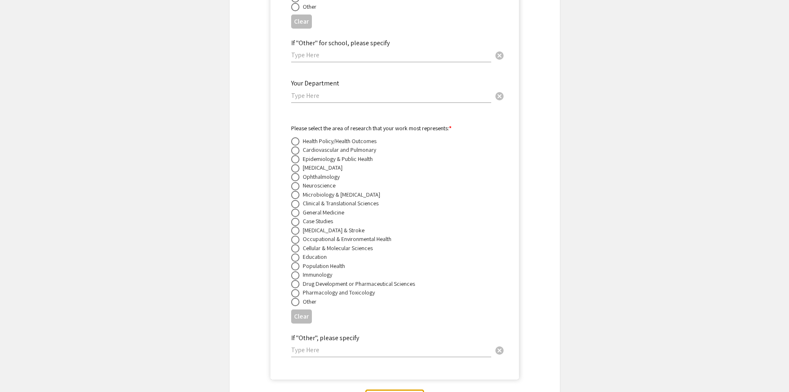
scroll to position [4478, 0]
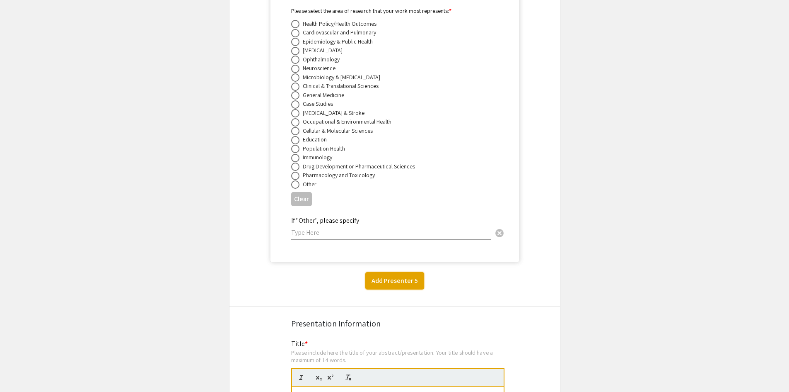
click at [392, 272] on button "Add Presenter 5" at bounding box center [394, 280] width 59 height 17
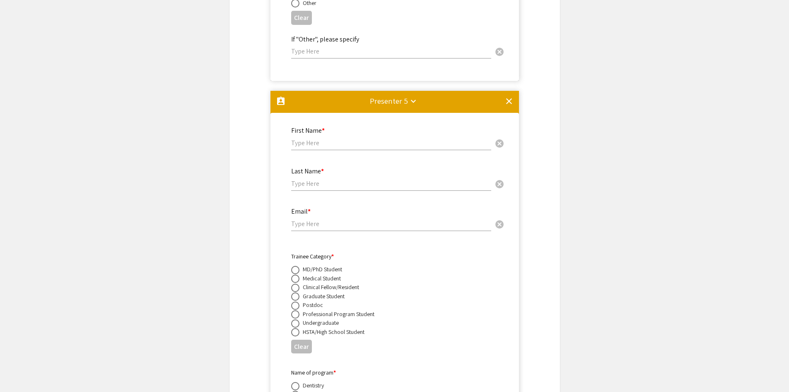
scroll to position [4657, 0]
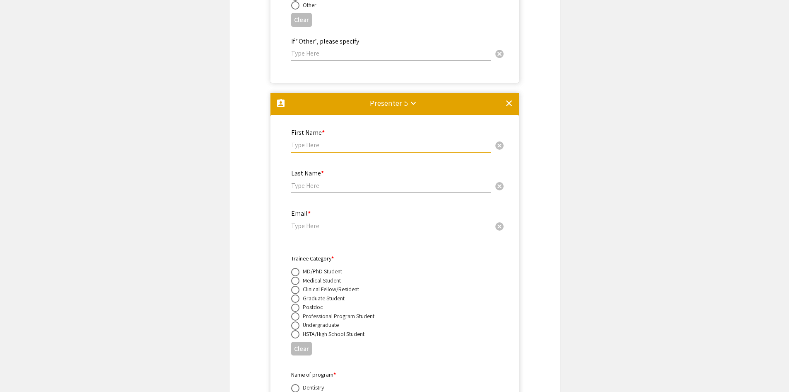
click at [344, 140] on input "text" at bounding box center [391, 144] width 200 height 9
type input "[PERSON_NAME]"
click at [322, 181] on input "text" at bounding box center [391, 185] width 200 height 9
type input "[PERSON_NAME]"
click at [302, 221] on input "email" at bounding box center [391, 225] width 200 height 9
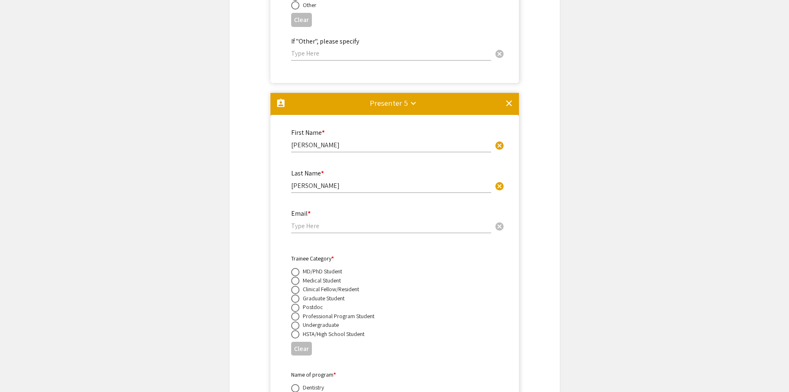
click at [310, 201] on div "Email * cancel" at bounding box center [391, 216] width 200 height 31
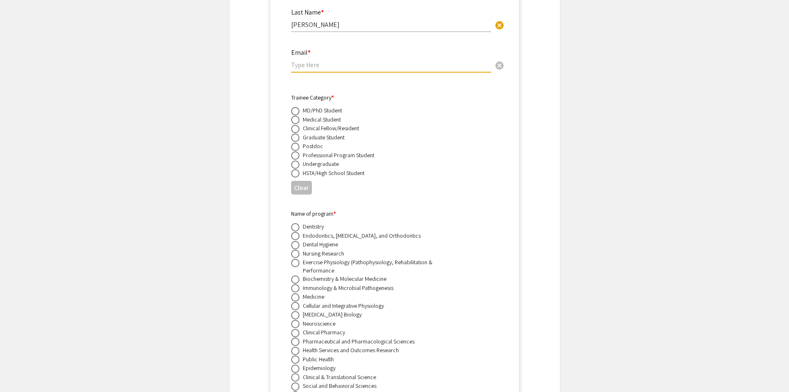
scroll to position [4864, 0]
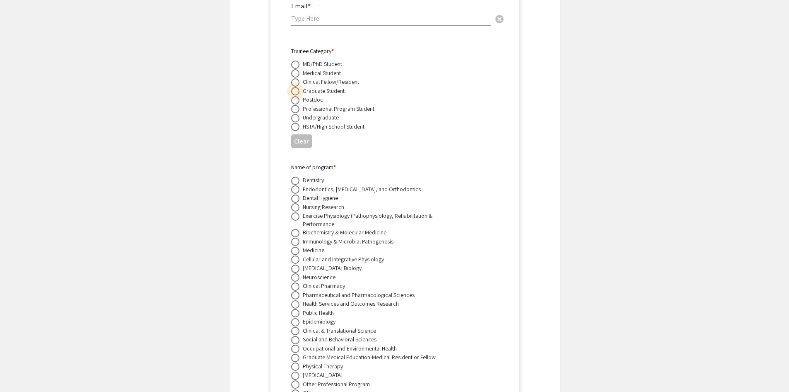
click at [295, 87] on span at bounding box center [295, 91] width 8 height 8
click at [295, 87] on input "radio" at bounding box center [295, 91] width 8 height 8
radio input "true"
click at [292, 69] on span at bounding box center [295, 73] width 8 height 8
click at [292, 69] on input "radio" at bounding box center [295, 73] width 8 height 8
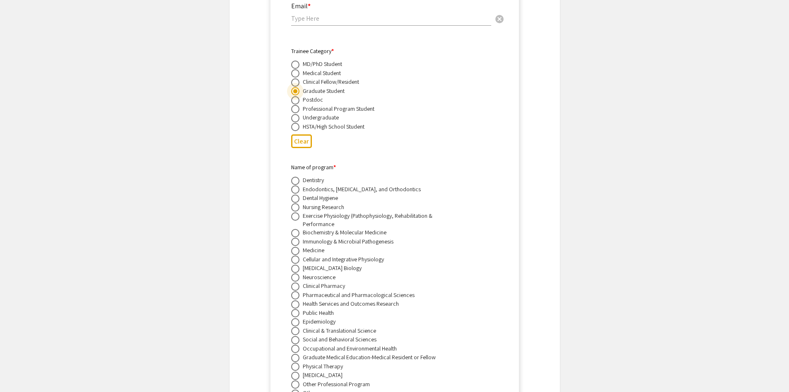
radio input "true"
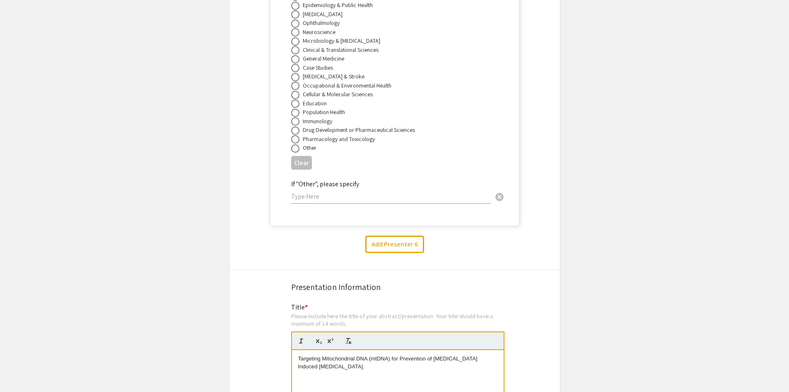
scroll to position [5610, 0]
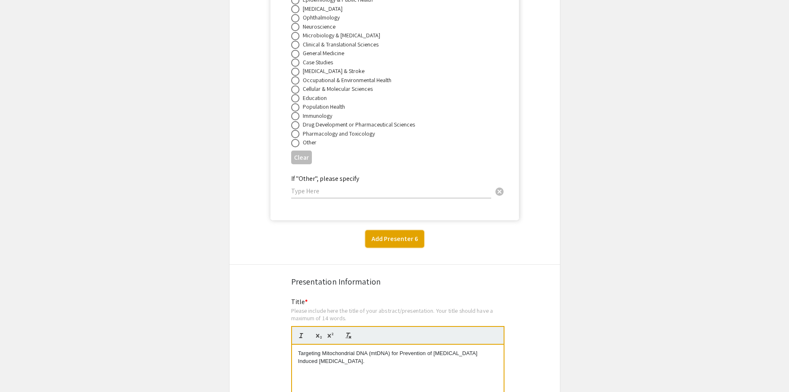
click at [377, 230] on button "Add Presenter 6" at bounding box center [394, 238] width 59 height 17
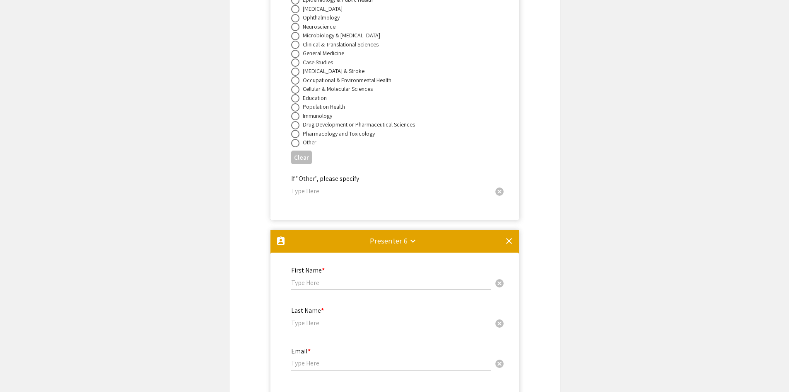
scroll to position [5830, 0]
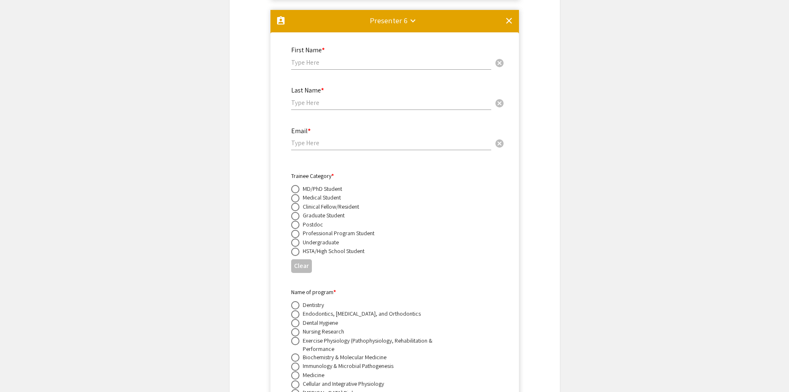
click at [378, 58] on div "First Name * cancel" at bounding box center [391, 53] width 200 height 31
click at [322, 58] on input "text" at bounding box center [391, 62] width 200 height 9
paste input "Venkatesh"
type input "Venkatesh"
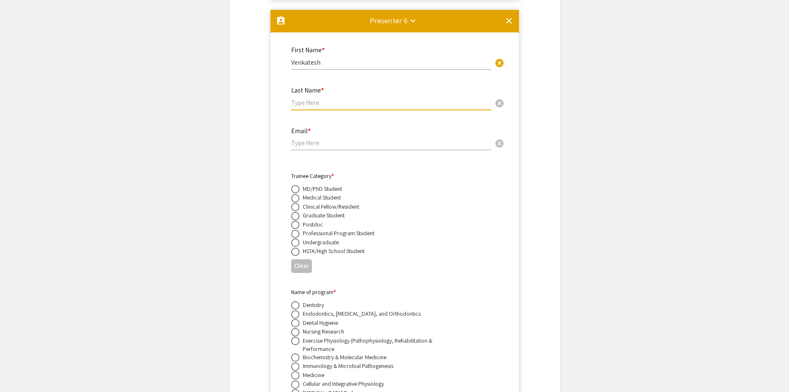
click at [365, 98] on input "text" at bounding box center [391, 102] width 200 height 9
paste input "[PERSON_NAME]"
type input "[PERSON_NAME]"
click at [327, 138] on input "email" at bounding box center [391, 142] width 200 height 9
paste input "[EMAIL_ADDRESS][PERSON_NAME][DOMAIN_NAME]"
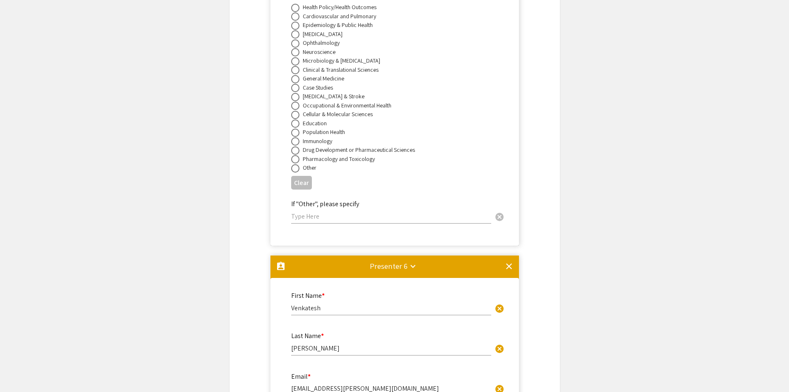
scroll to position [5582, 0]
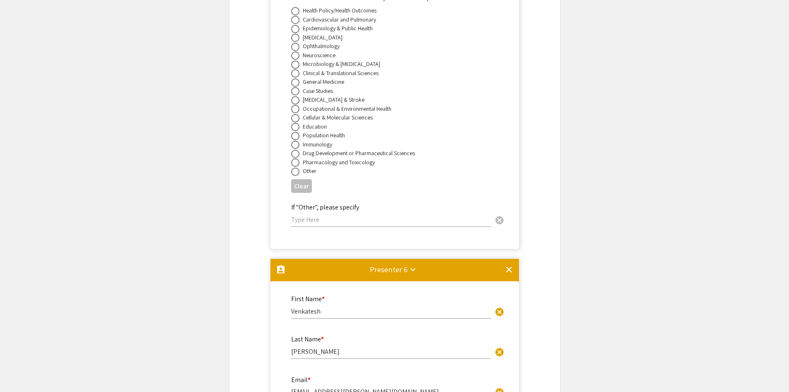
type input "[EMAIL_ADDRESS][PERSON_NAME][DOMAIN_NAME]"
click at [508, 264] on mat-icon "clear" at bounding box center [509, 269] width 10 height 10
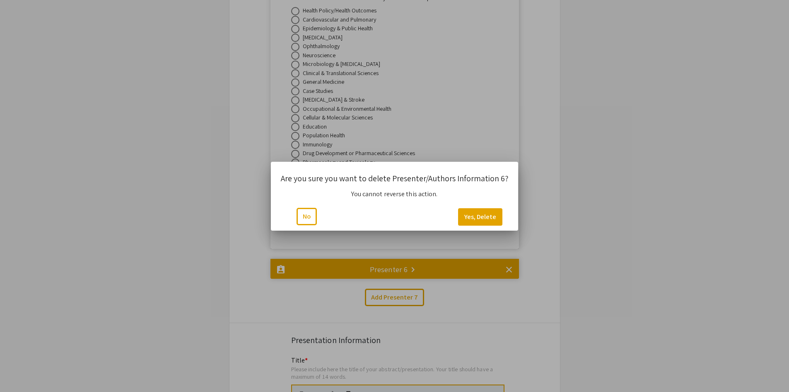
drag, startPoint x: 315, startPoint y: 204, endPoint x: 311, endPoint y: 205, distance: 4.2
click at [311, 204] on mat-dialog-actions "No Yes, Delete" at bounding box center [394, 216] width 227 height 28
click at [304, 210] on button "No" at bounding box center [307, 216] width 20 height 17
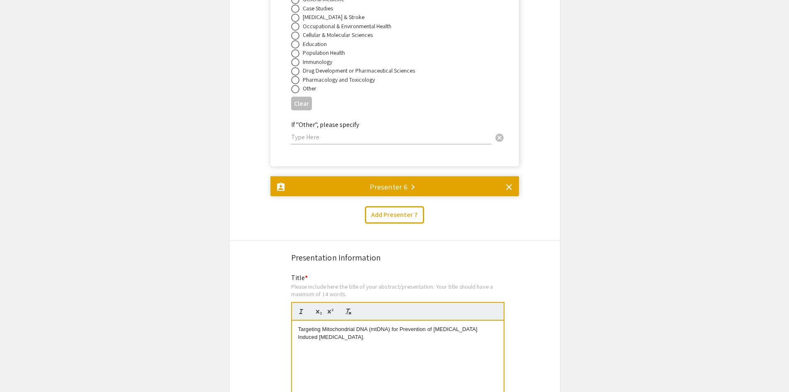
scroll to position [5545, 0]
